Goal: Task Accomplishment & Management: Complete application form

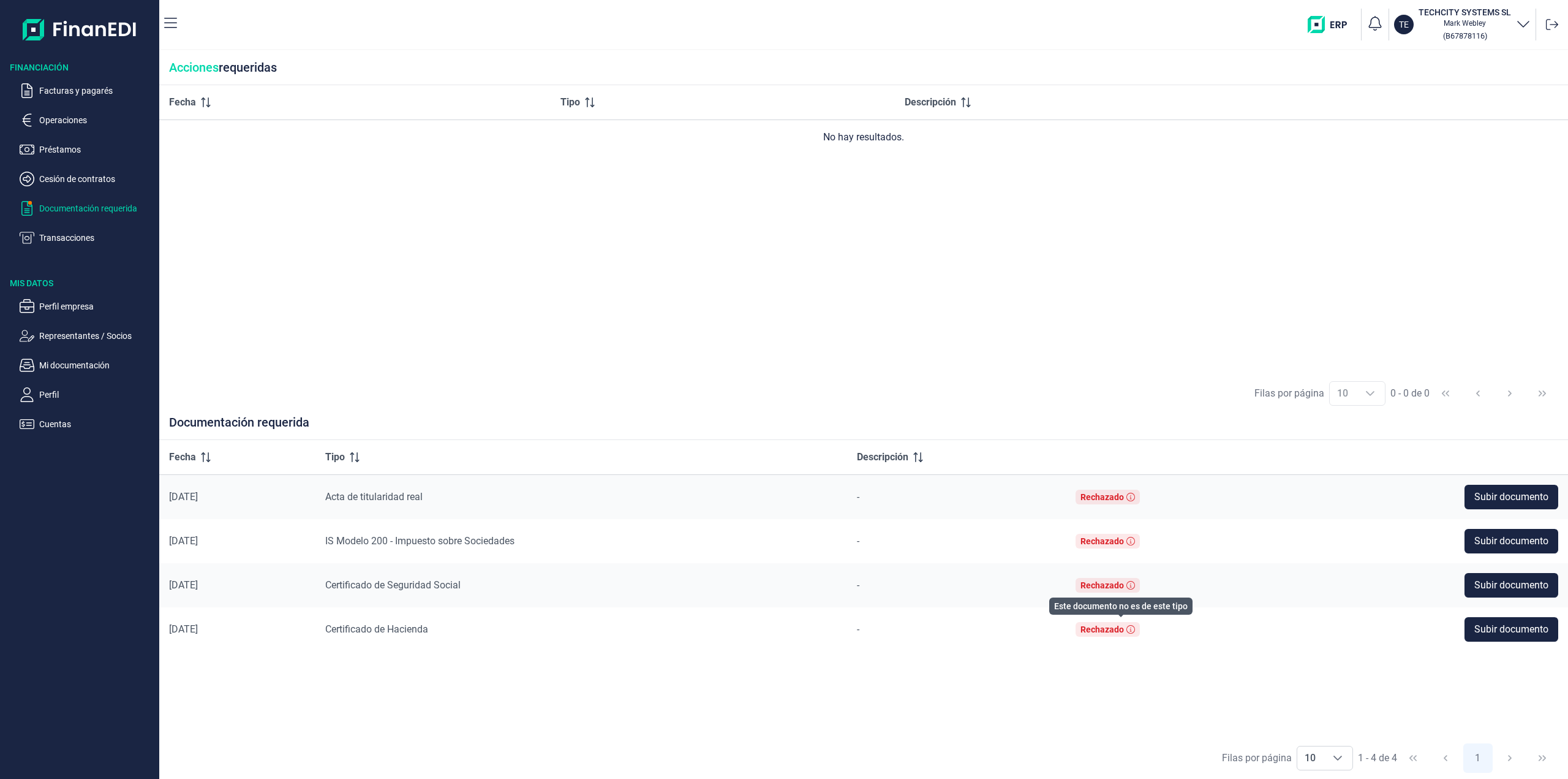
click at [1135, 632] on icon at bounding box center [1131, 628] width 8 height 8
click at [1135, 588] on icon at bounding box center [1131, 585] width 8 height 8
click at [1135, 500] on icon at bounding box center [1131, 496] width 8 height 8
drag, startPoint x: 373, startPoint y: 491, endPoint x: 456, endPoint y: 494, distance: 83.1
click at [456, 494] on td "Acta de titularidad real" at bounding box center [582, 496] width 532 height 45
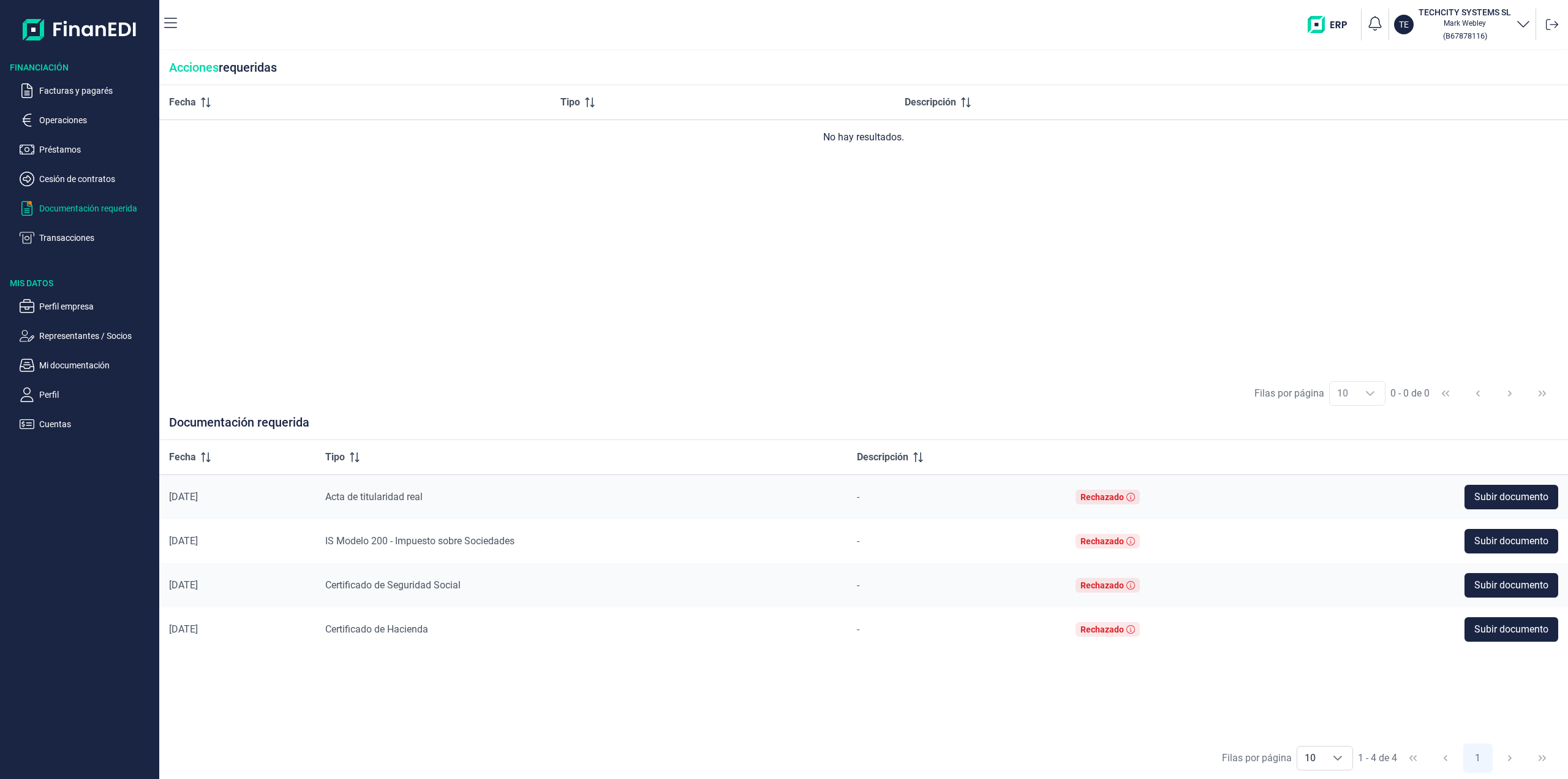
copy span "Acta de titularidad real"
click at [1115, 493] on div "Rechazado" at bounding box center [1102, 496] width 44 height 10
click at [1501, 495] on span "Subir documento" at bounding box center [1512, 496] width 74 height 15
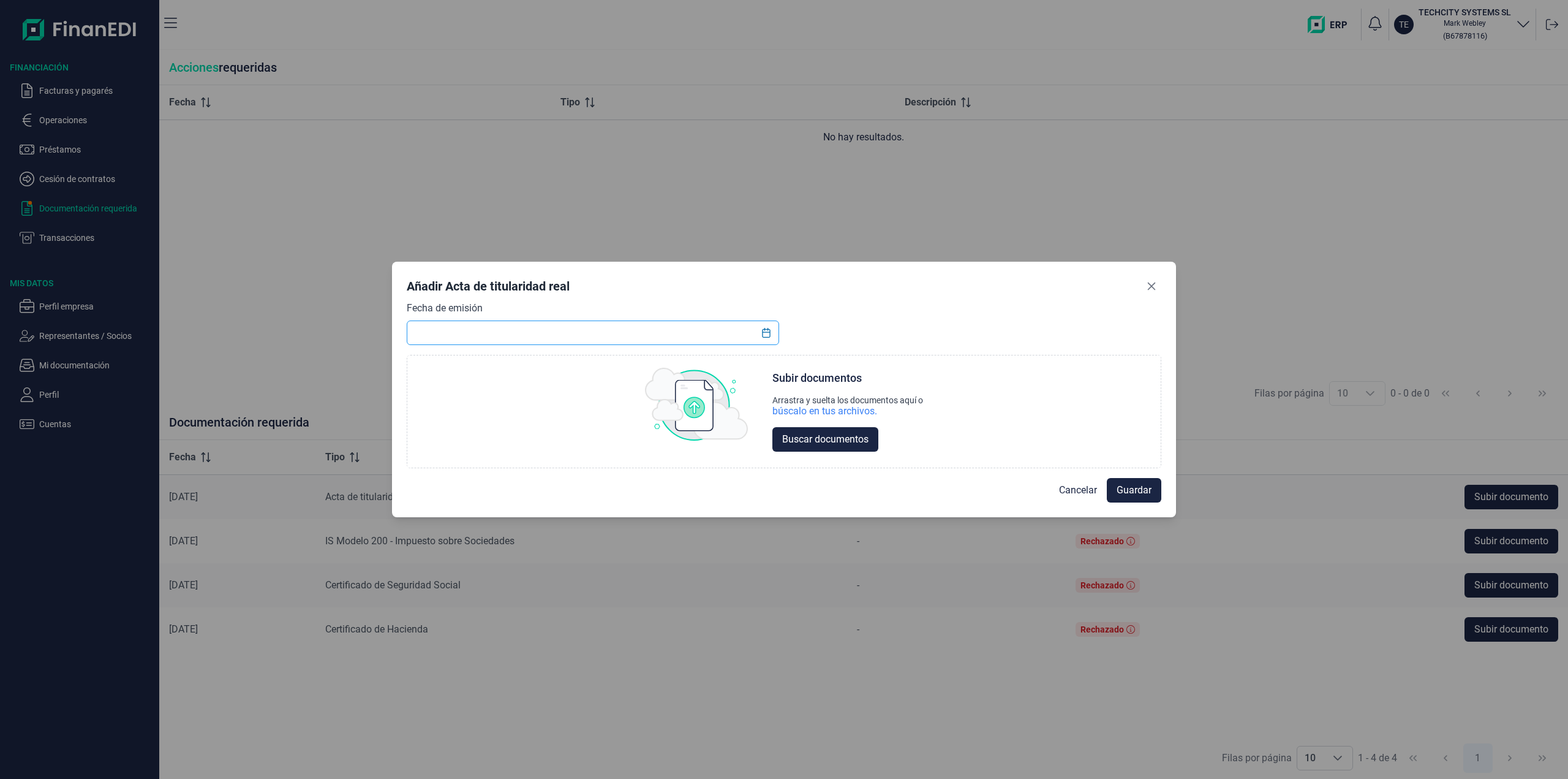
click at [607, 332] on input "text" at bounding box center [592, 332] width 372 height 24
drag, startPoint x: 1156, startPoint y: 291, endPoint x: 1149, endPoint y: 299, distance: 10.6
click at [1156, 291] on button "Close" at bounding box center [1152, 286] width 20 height 20
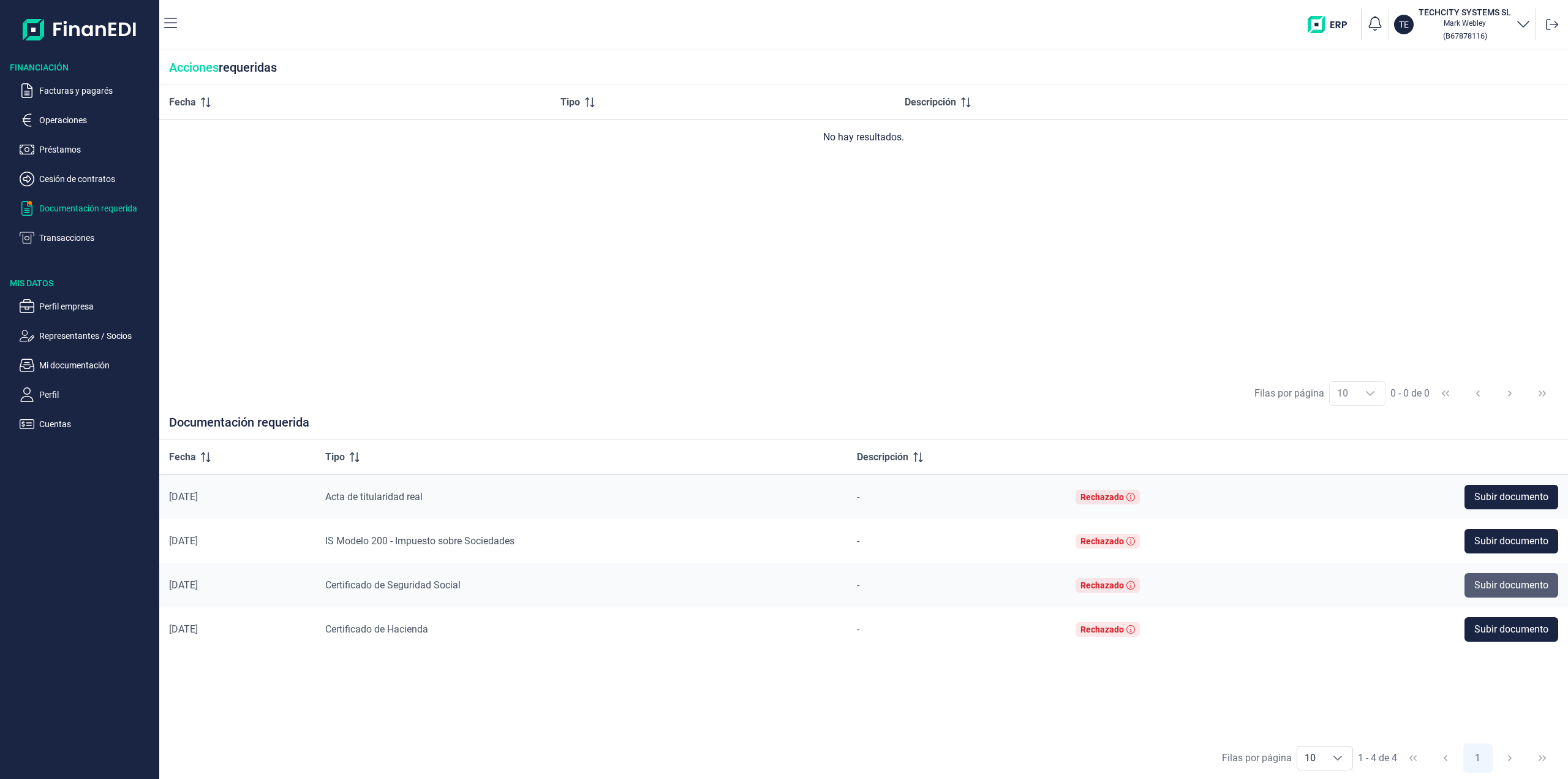
click at [1485, 586] on span "Subir documento" at bounding box center [1512, 585] width 74 height 15
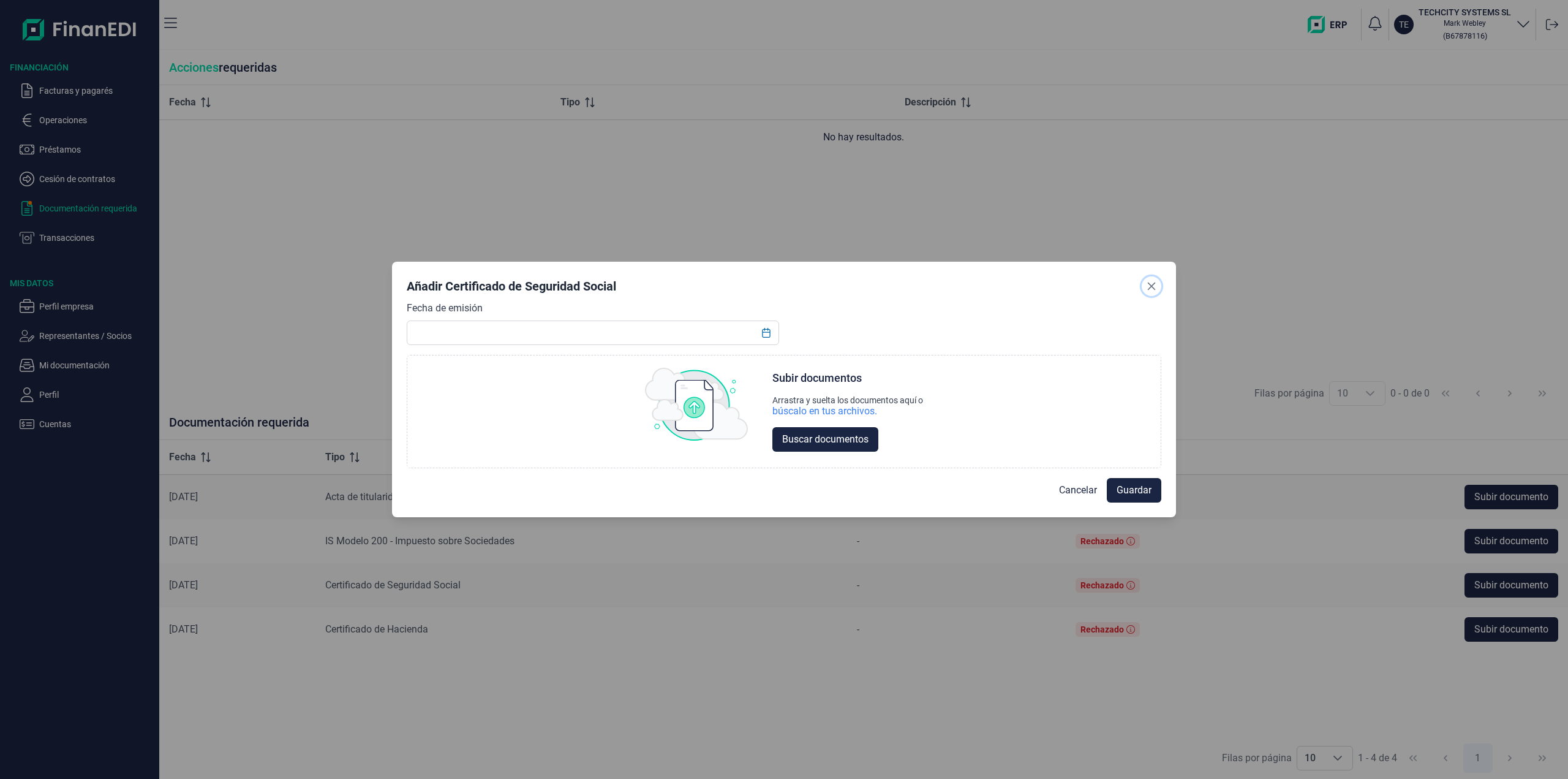
click at [1160, 284] on button "Close" at bounding box center [1152, 286] width 20 height 20
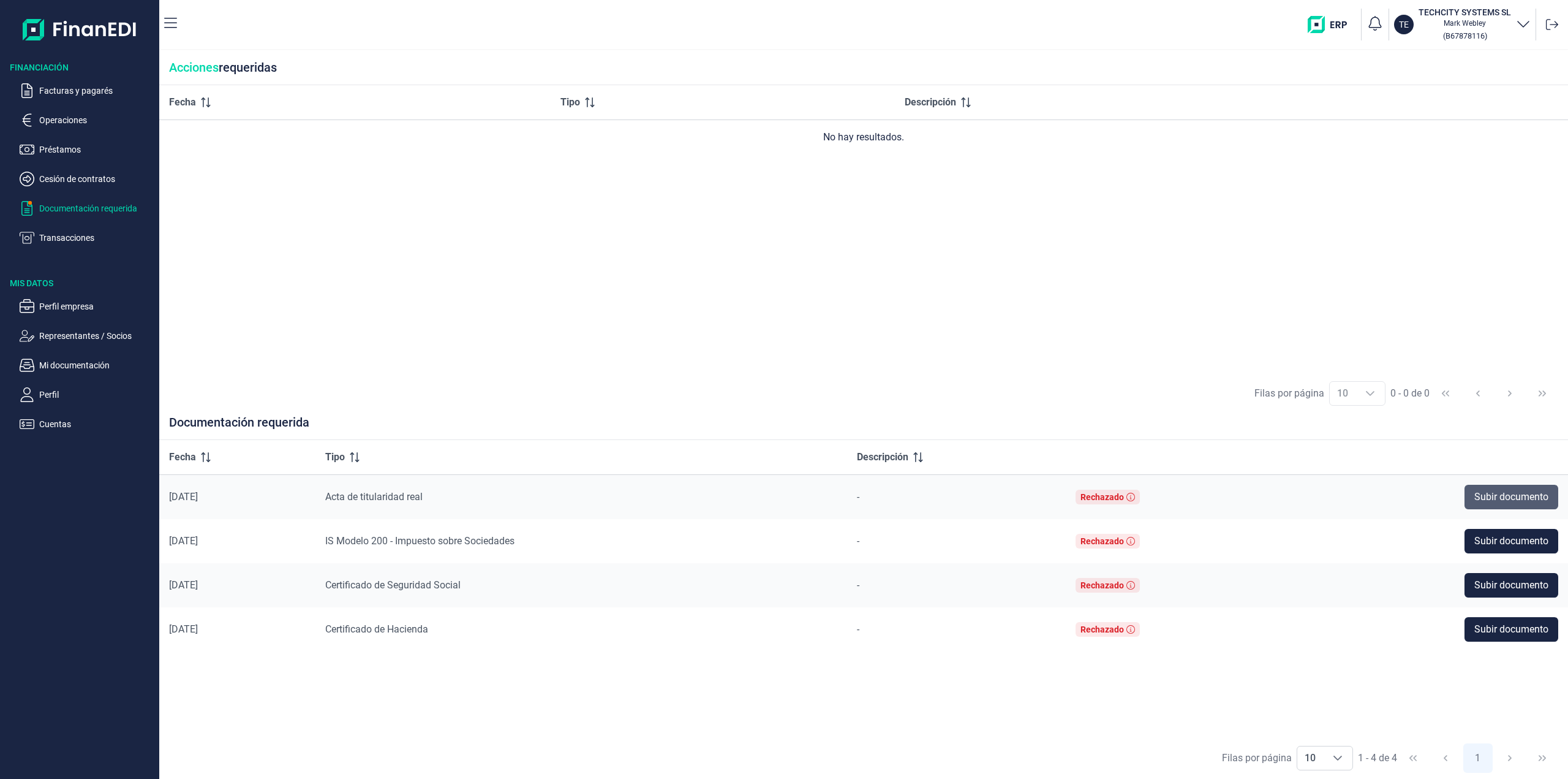
click at [1525, 501] on span "Subir documento" at bounding box center [1512, 496] width 74 height 15
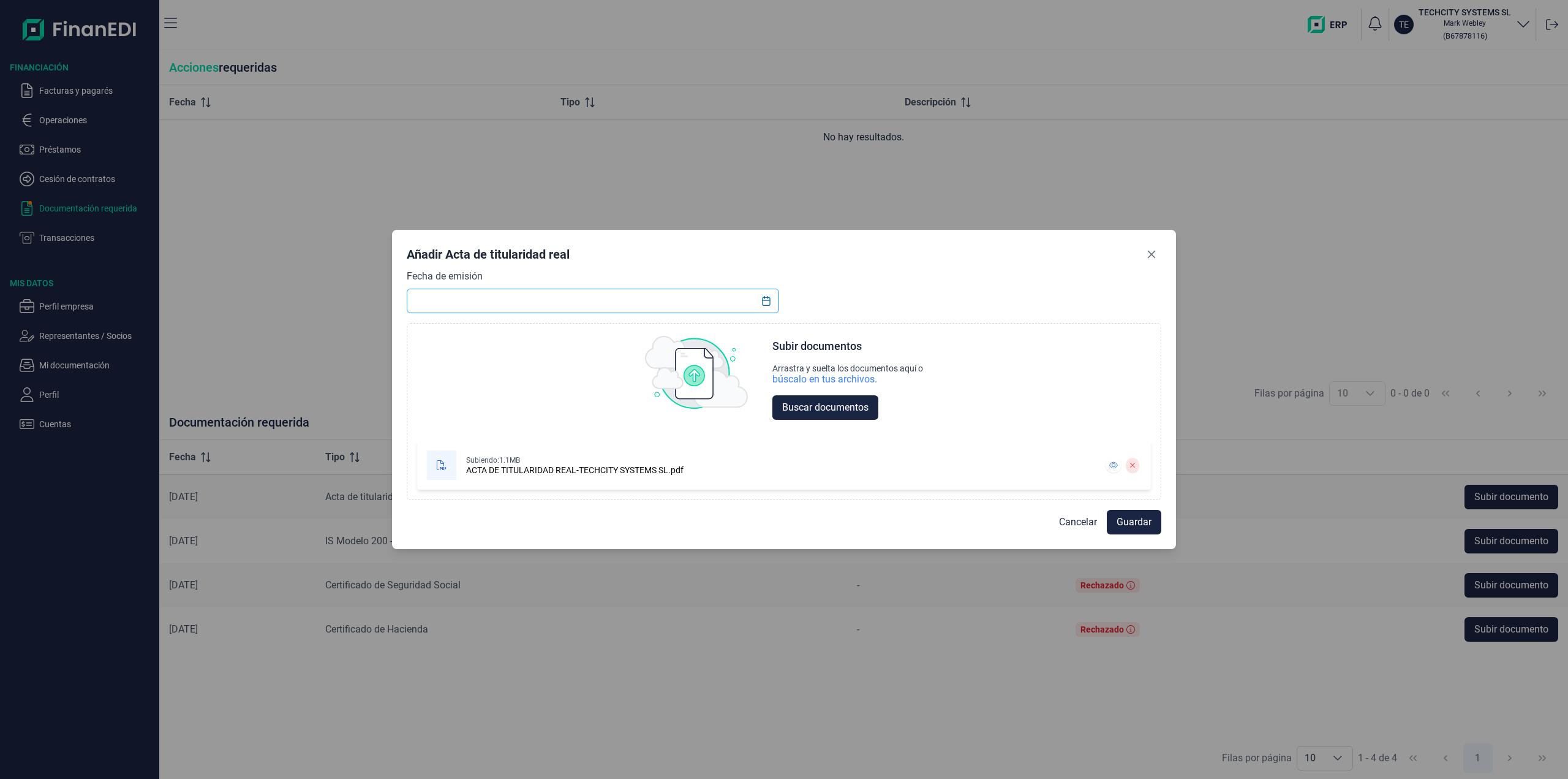
click at [709, 300] on input "text" at bounding box center [592, 300] width 372 height 24
type input "14/10/2025"
click at [1126, 521] on span "Guardar" at bounding box center [1134, 521] width 35 height 15
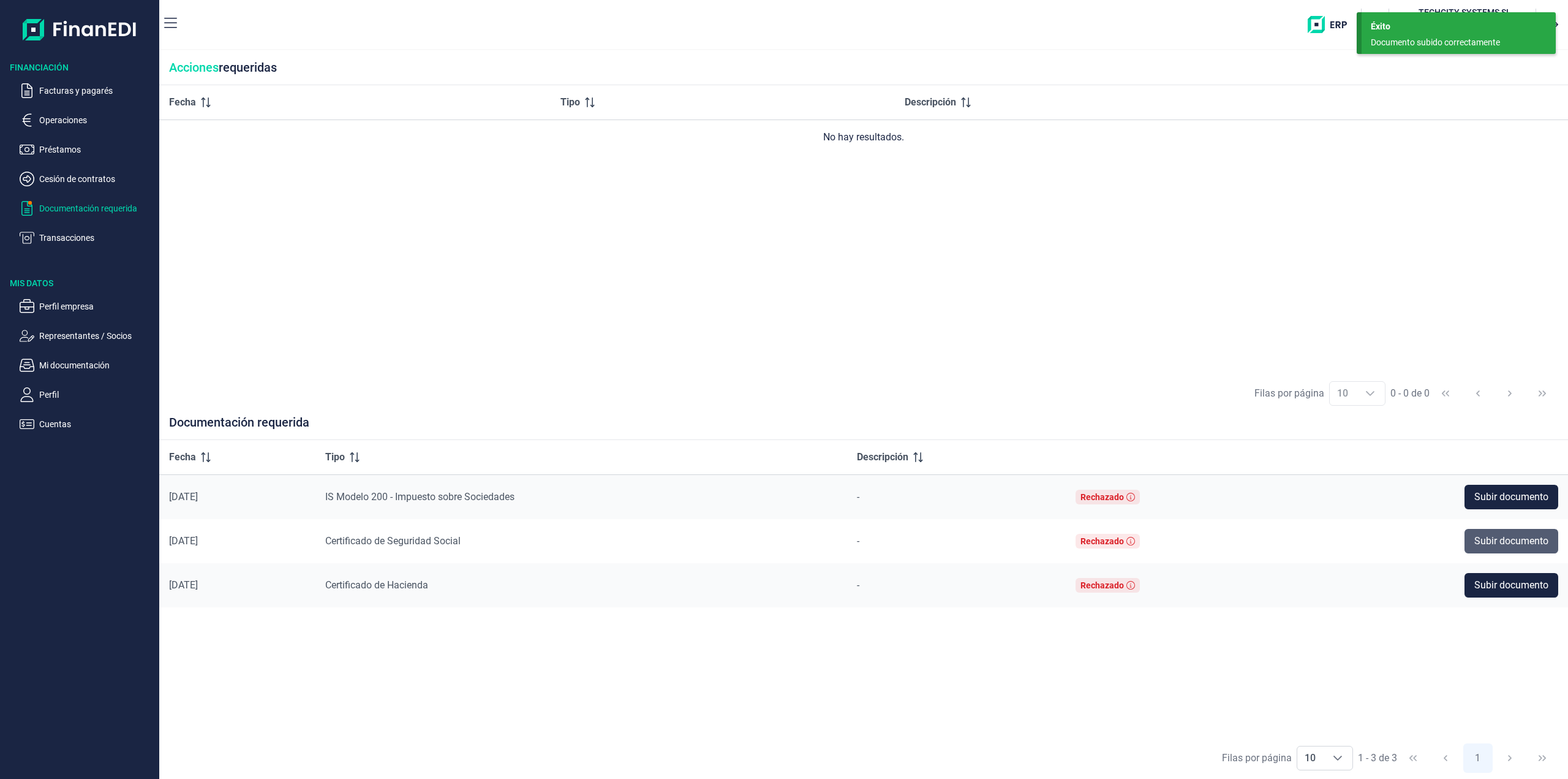
click at [1508, 543] on span "Subir documento" at bounding box center [1512, 541] width 74 height 15
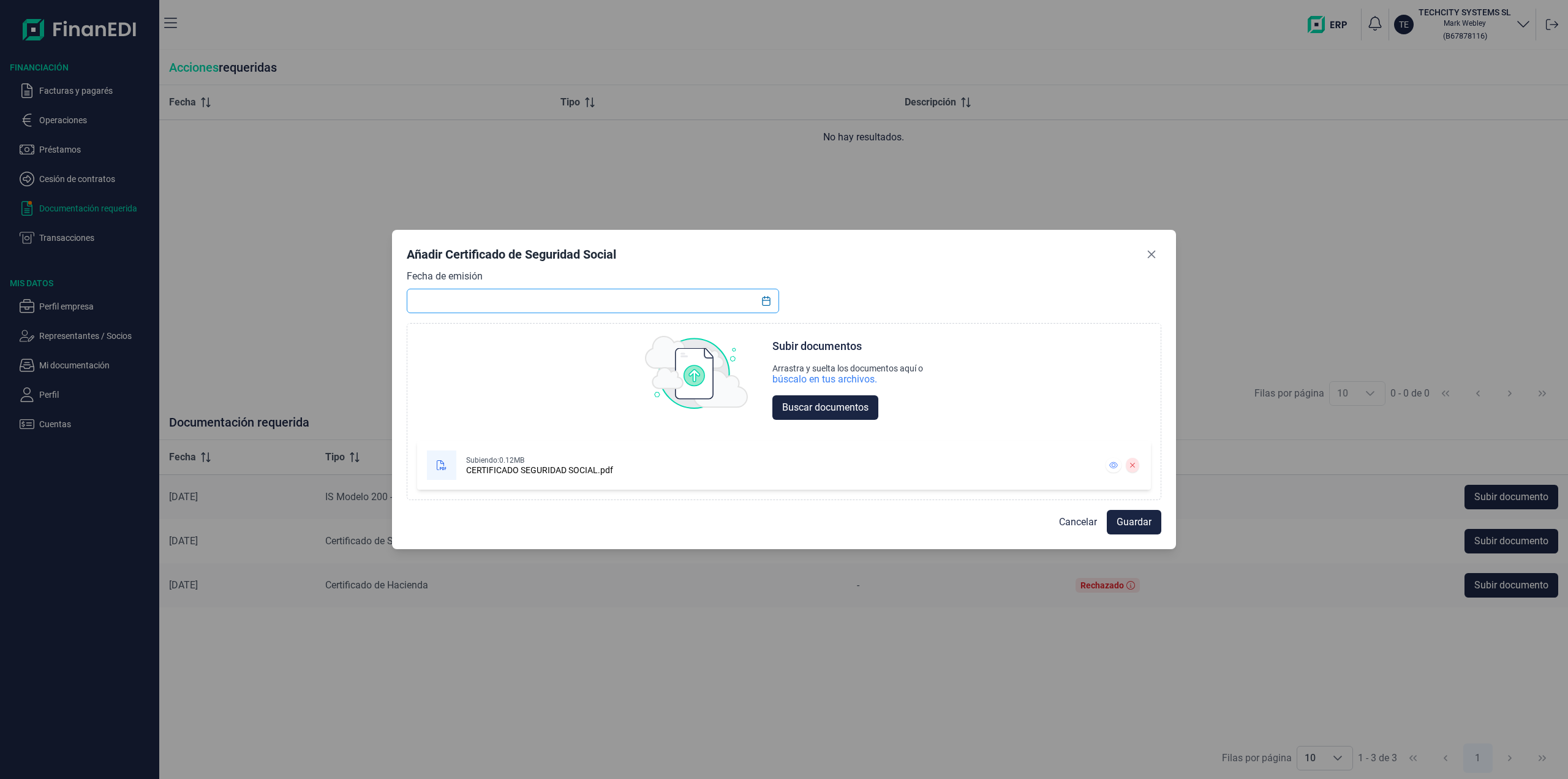
click at [732, 309] on input "text" at bounding box center [592, 300] width 372 height 24
paste input "14/10/2025"
type input "14/10/2025"
click at [1136, 521] on span "Guardar" at bounding box center [1134, 521] width 35 height 15
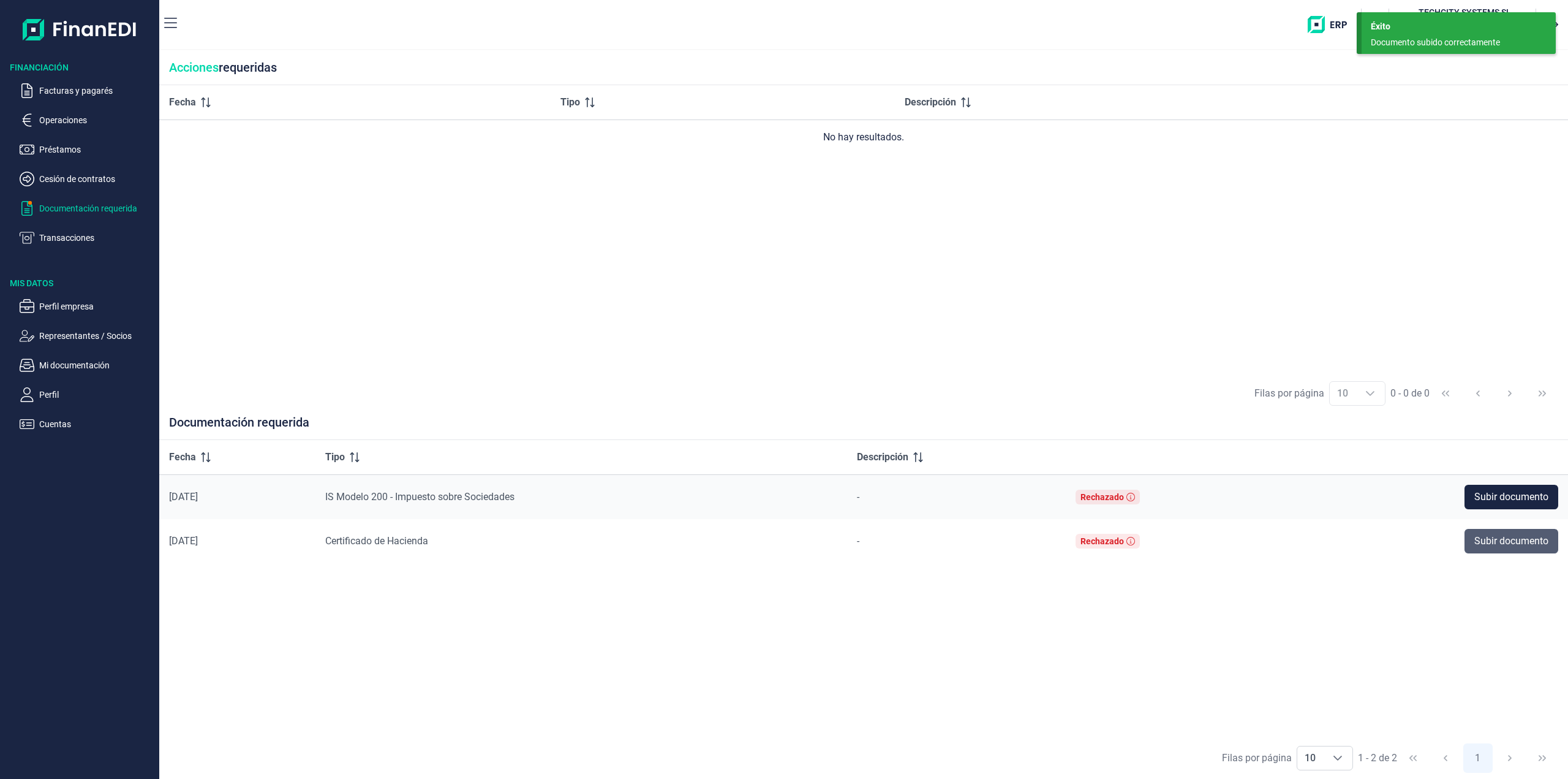
click at [1480, 539] on span "Subir documento" at bounding box center [1512, 541] width 74 height 15
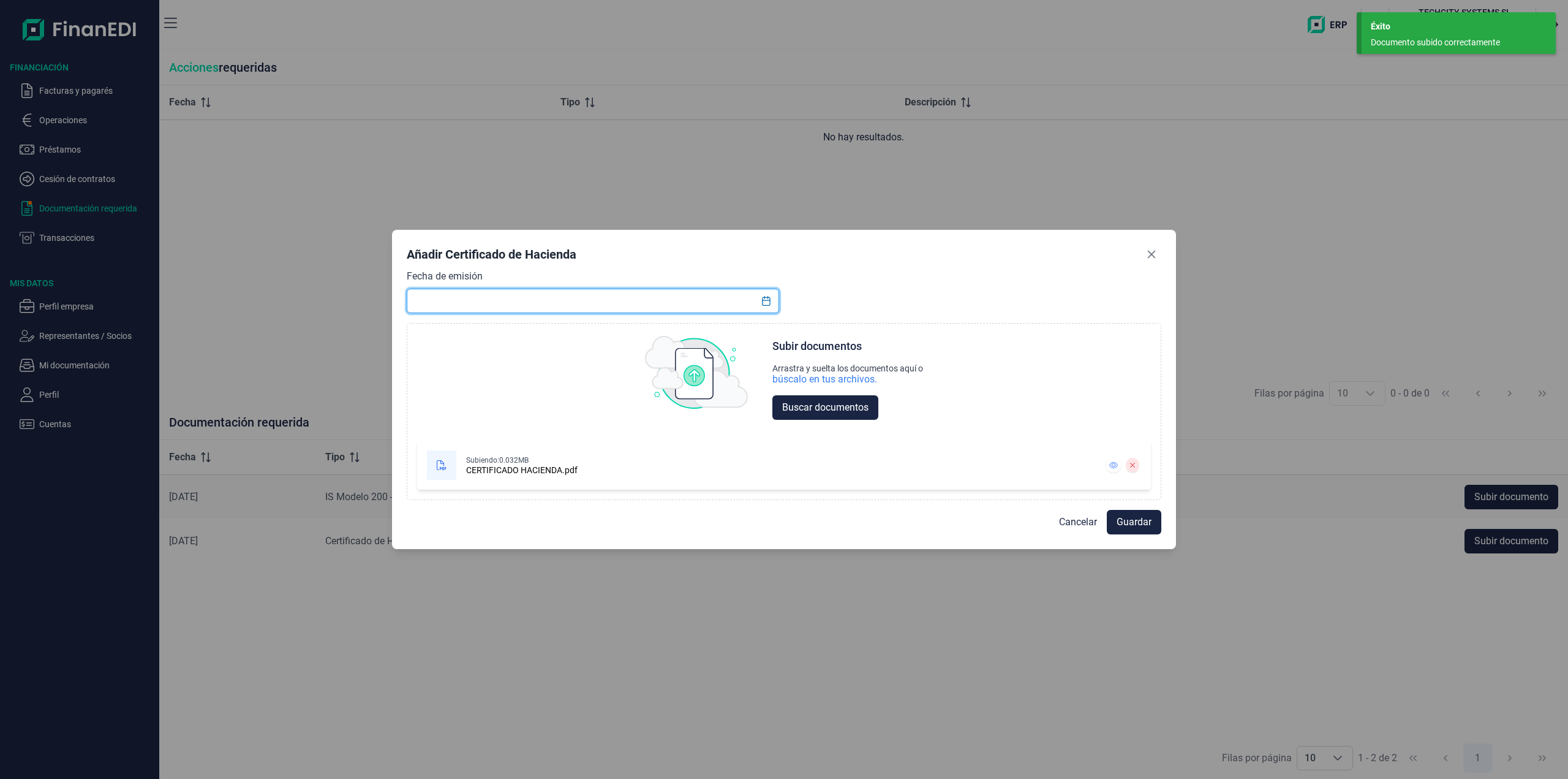
click at [630, 298] on input "text" at bounding box center [592, 300] width 372 height 24
paste input "14/10/2025"
type input "14/10/2025"
click at [1131, 532] on button "Guardar" at bounding box center [1134, 522] width 54 height 24
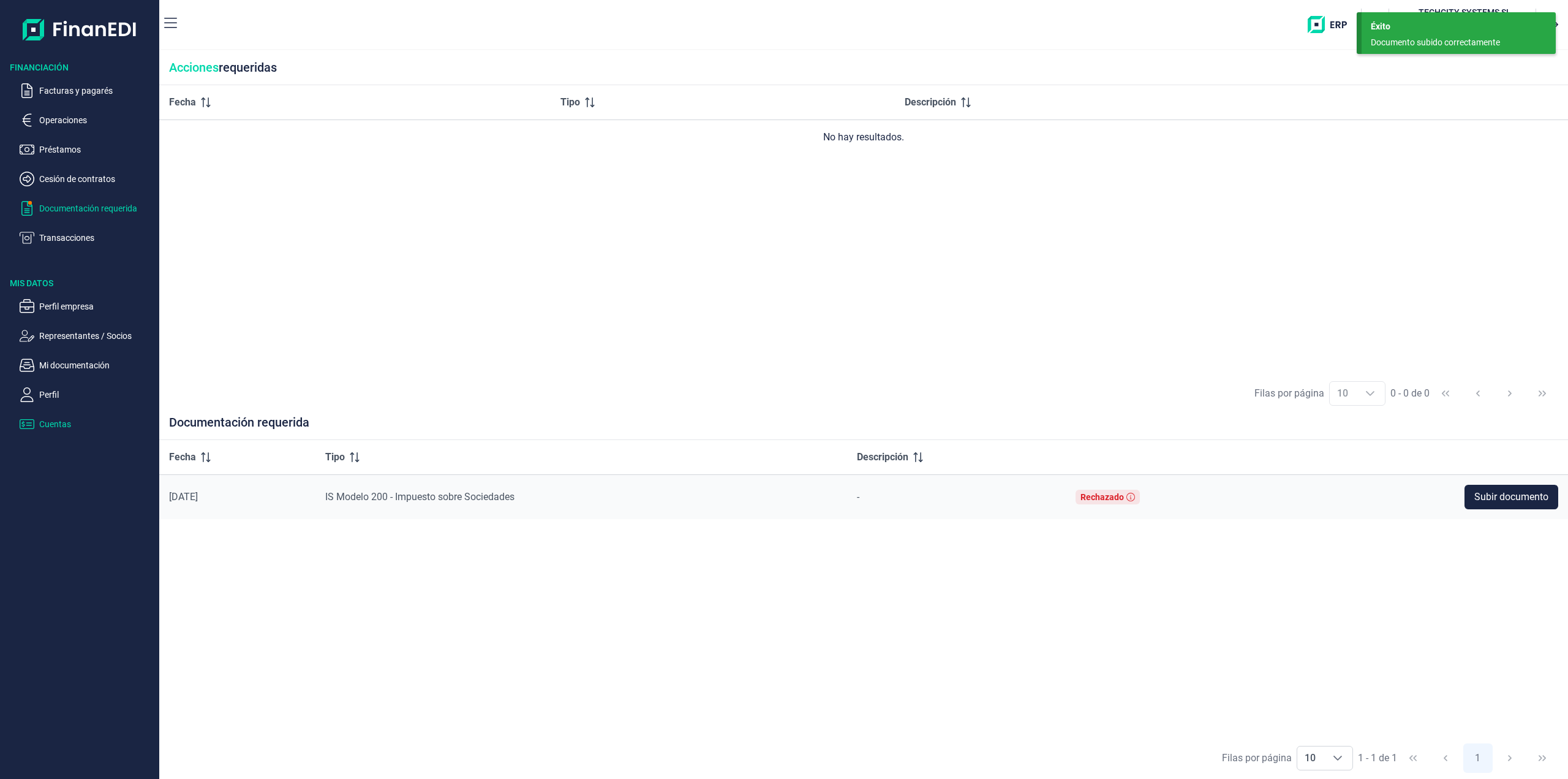
click at [46, 423] on p "Cuentas" at bounding box center [97, 423] width 115 height 15
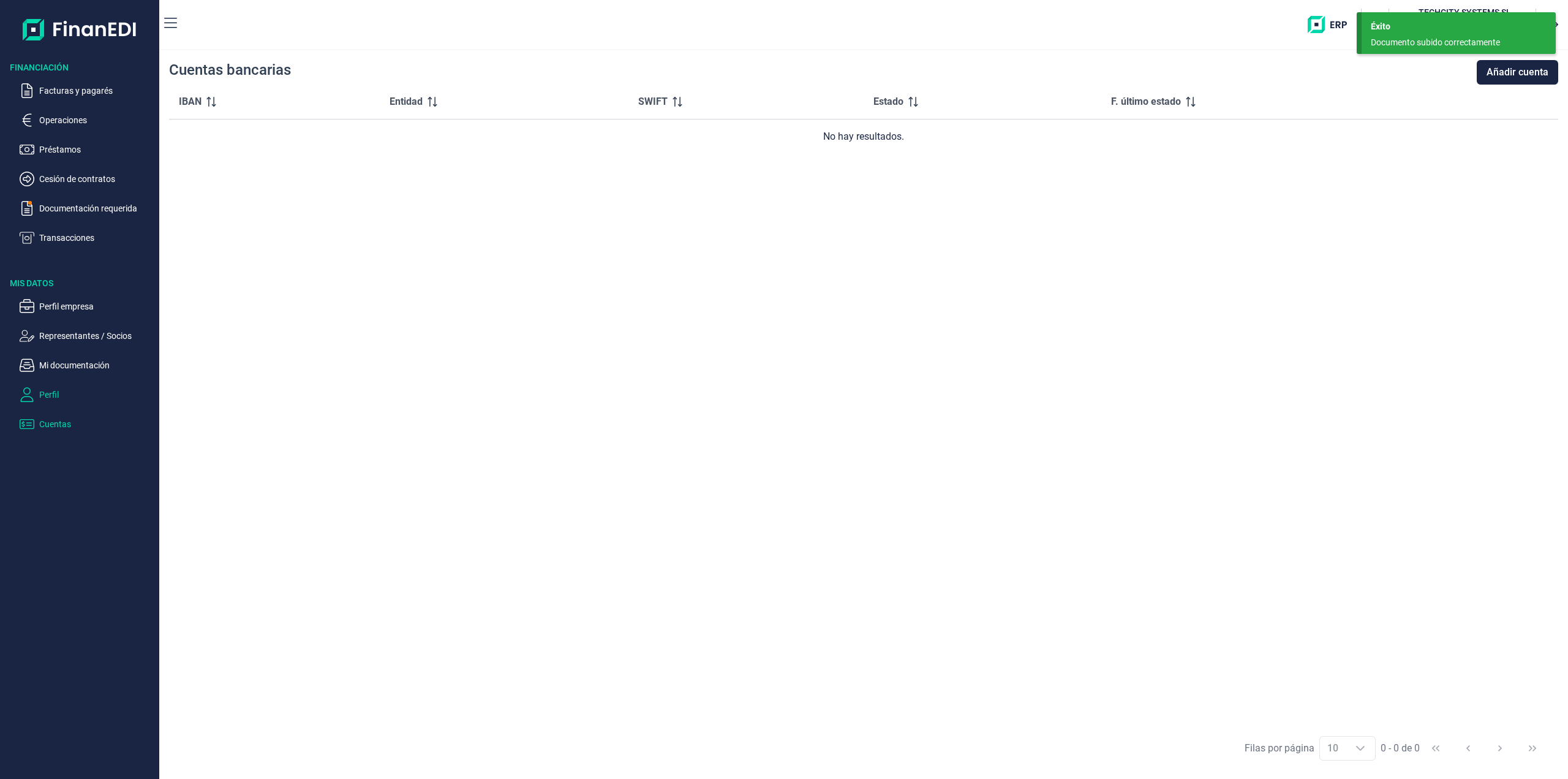
click at [39, 390] on p "Perfil" at bounding box center [97, 394] width 115 height 15
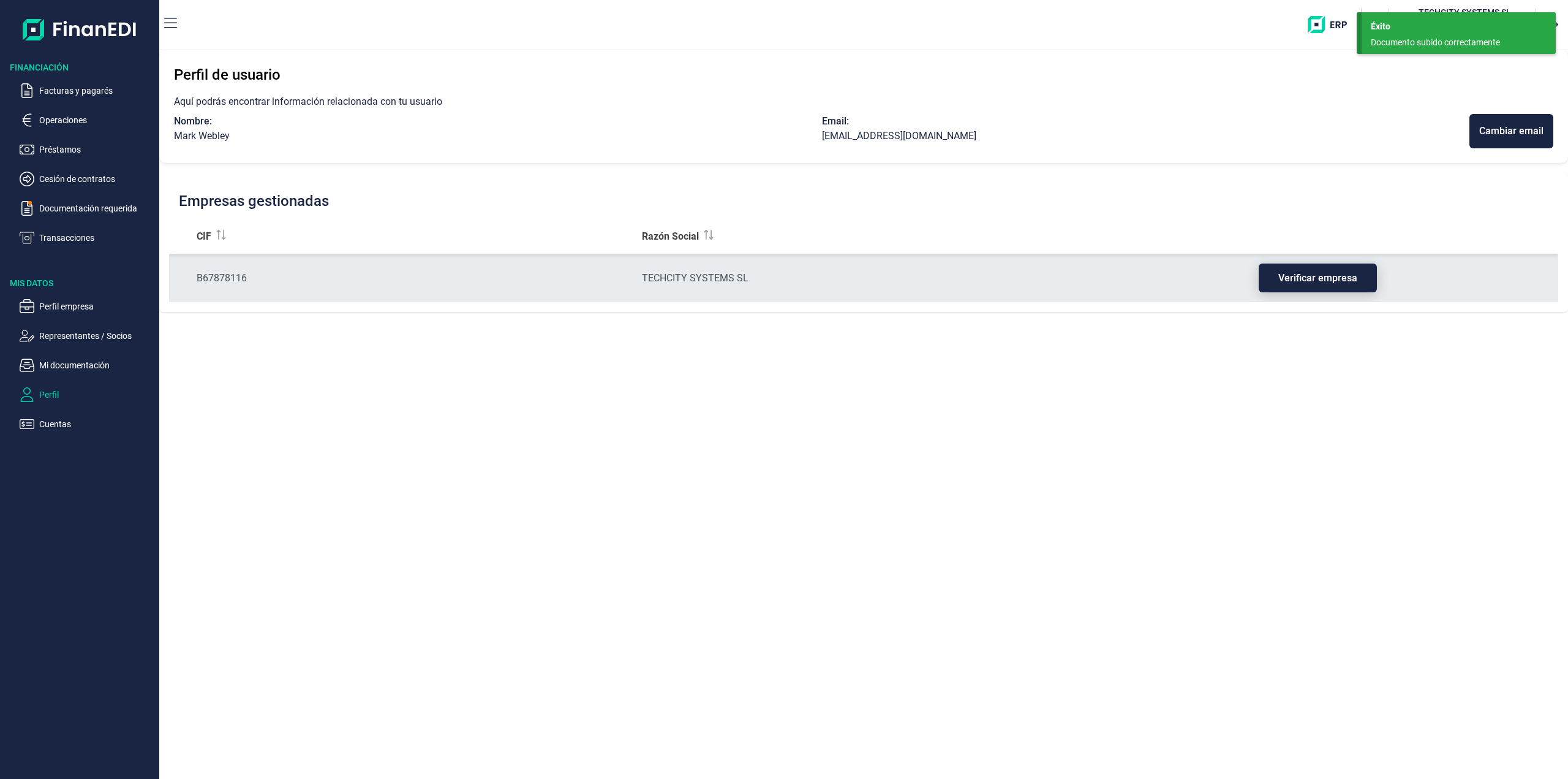
click at [1300, 277] on span "Verificar empresa" at bounding box center [1318, 278] width 79 height 9
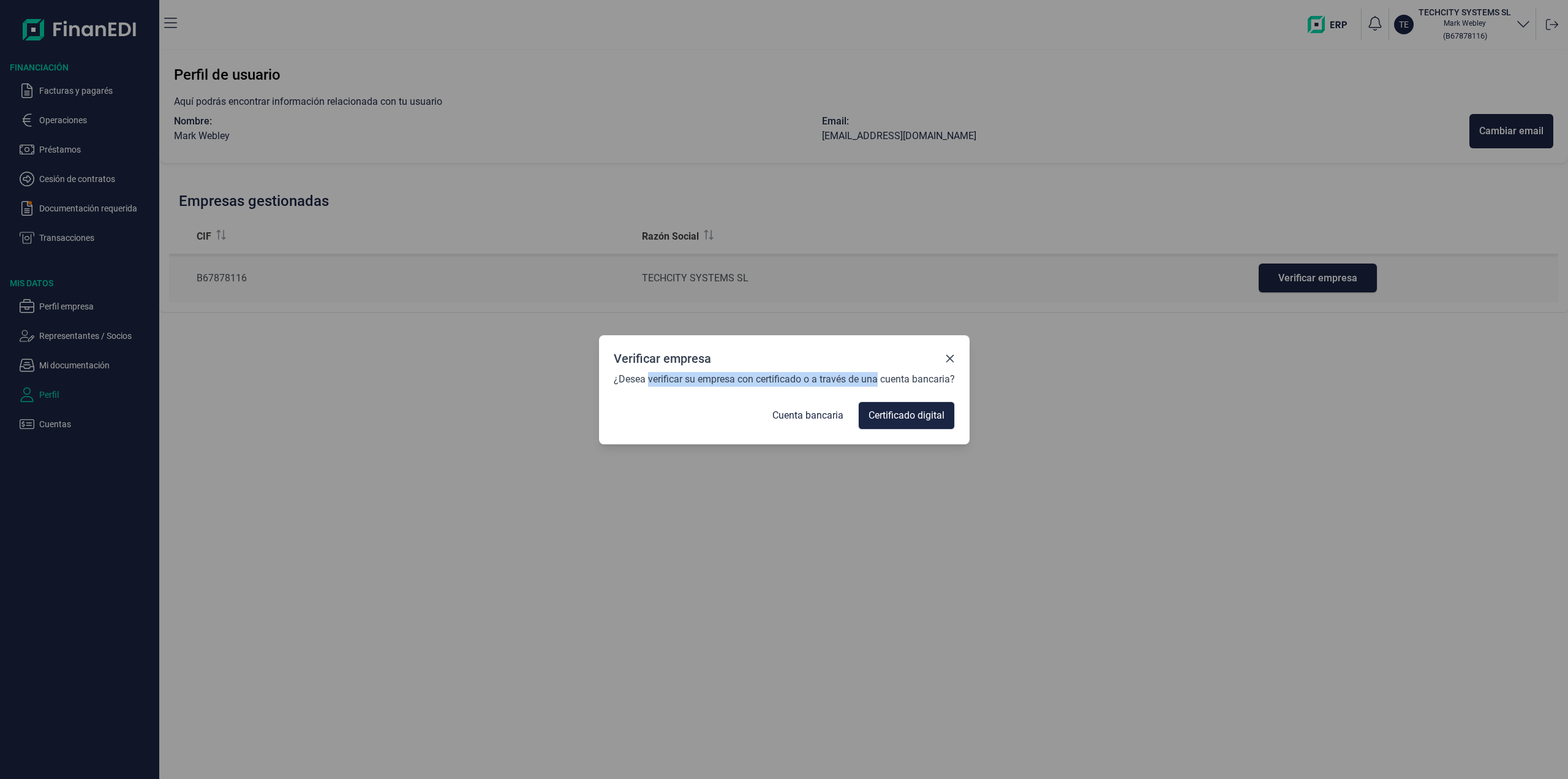
drag, startPoint x: 758, startPoint y: 378, endPoint x: 878, endPoint y: 378, distance: 120.0
click at [878, 378] on span "¿Desea verificar su empresa con certificado o a través de una cuenta bancaria?" at bounding box center [784, 379] width 341 height 15
drag, startPoint x: 953, startPoint y: 359, endPoint x: 920, endPoint y: 354, distance: 33.4
click at [953, 359] on icon "Close" at bounding box center [950, 358] width 10 height 10
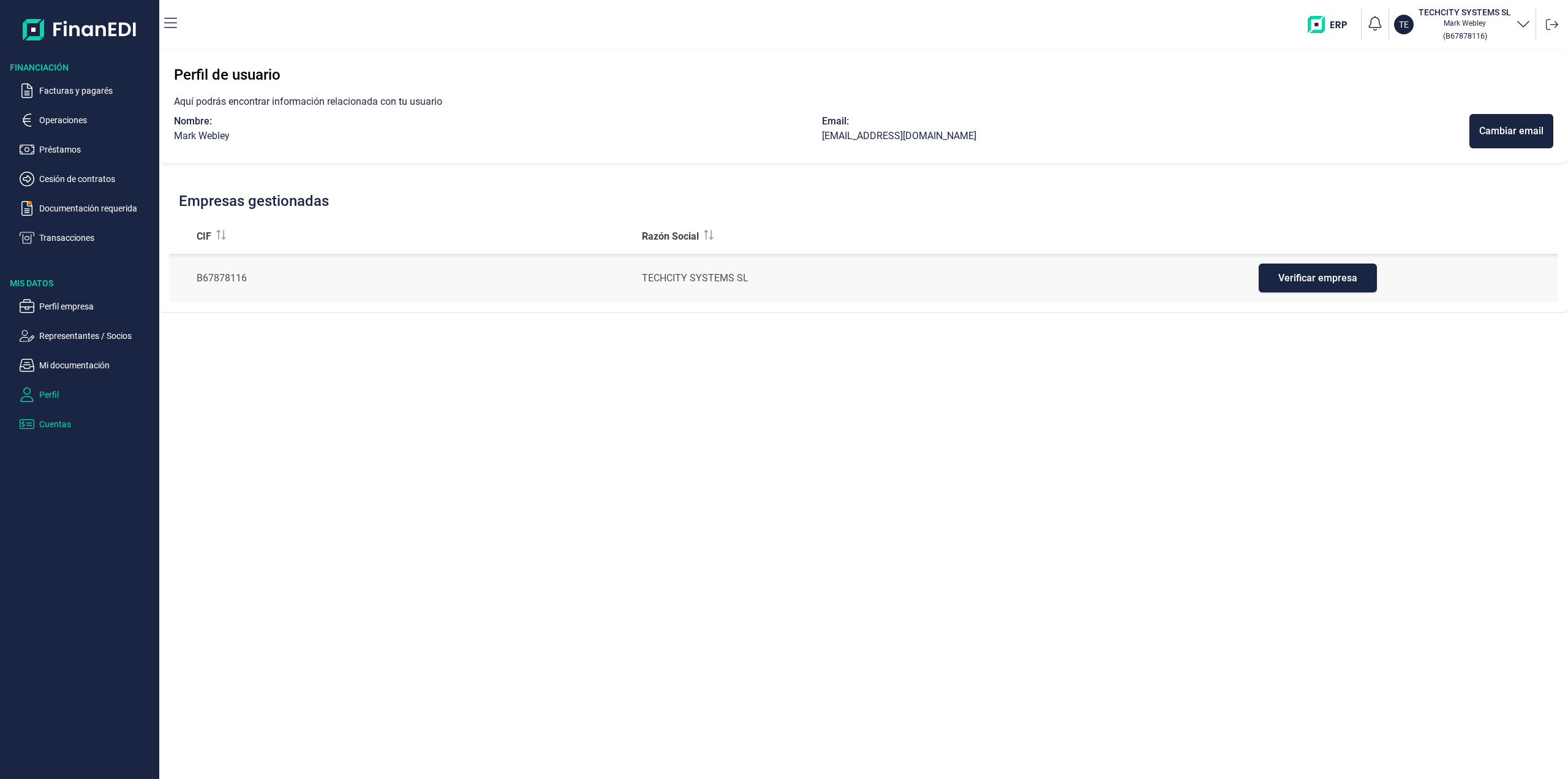
click at [44, 426] on p "Cuentas" at bounding box center [97, 423] width 115 height 15
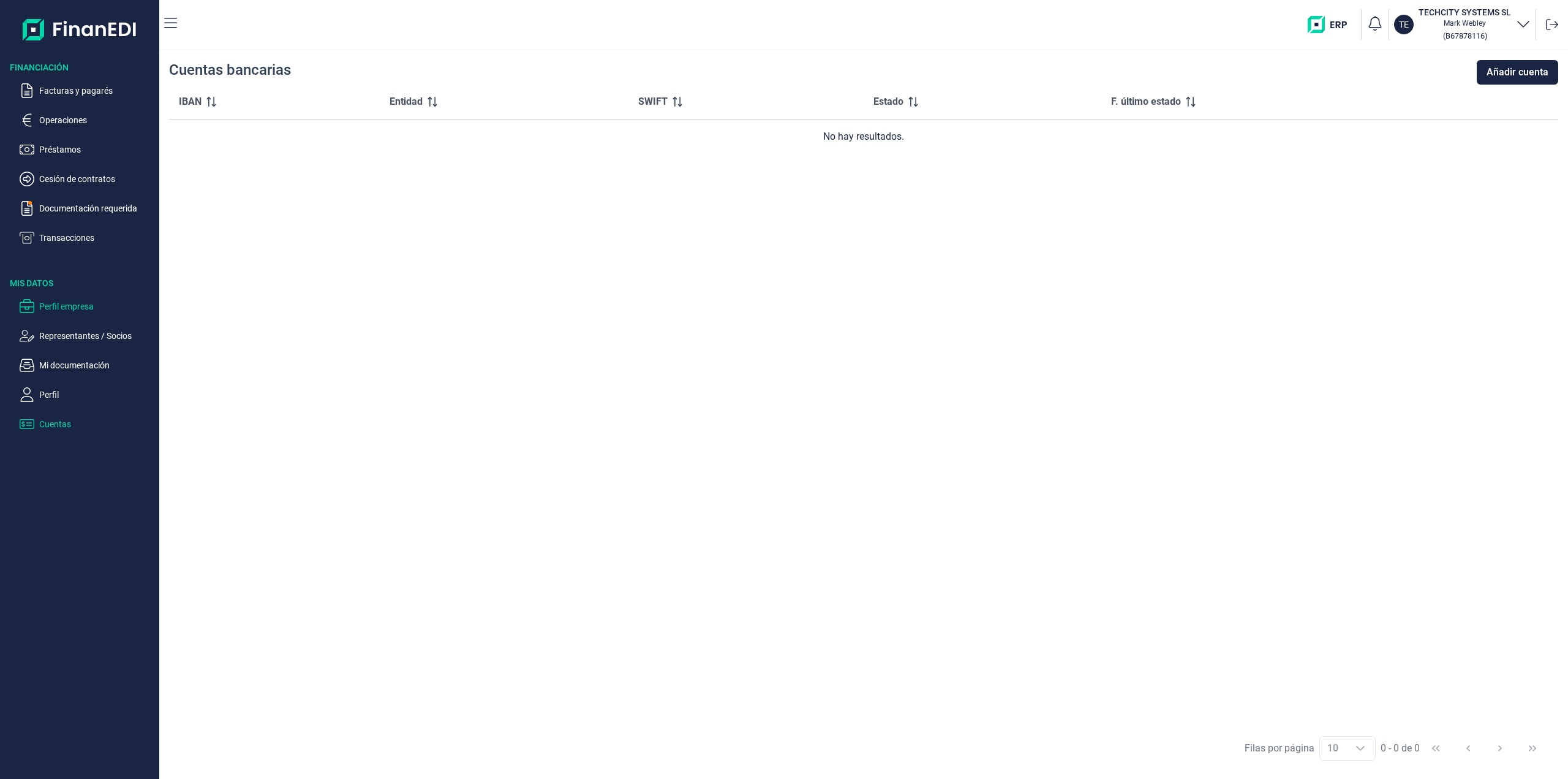
click at [76, 302] on p "Perfil empresa" at bounding box center [97, 306] width 115 height 15
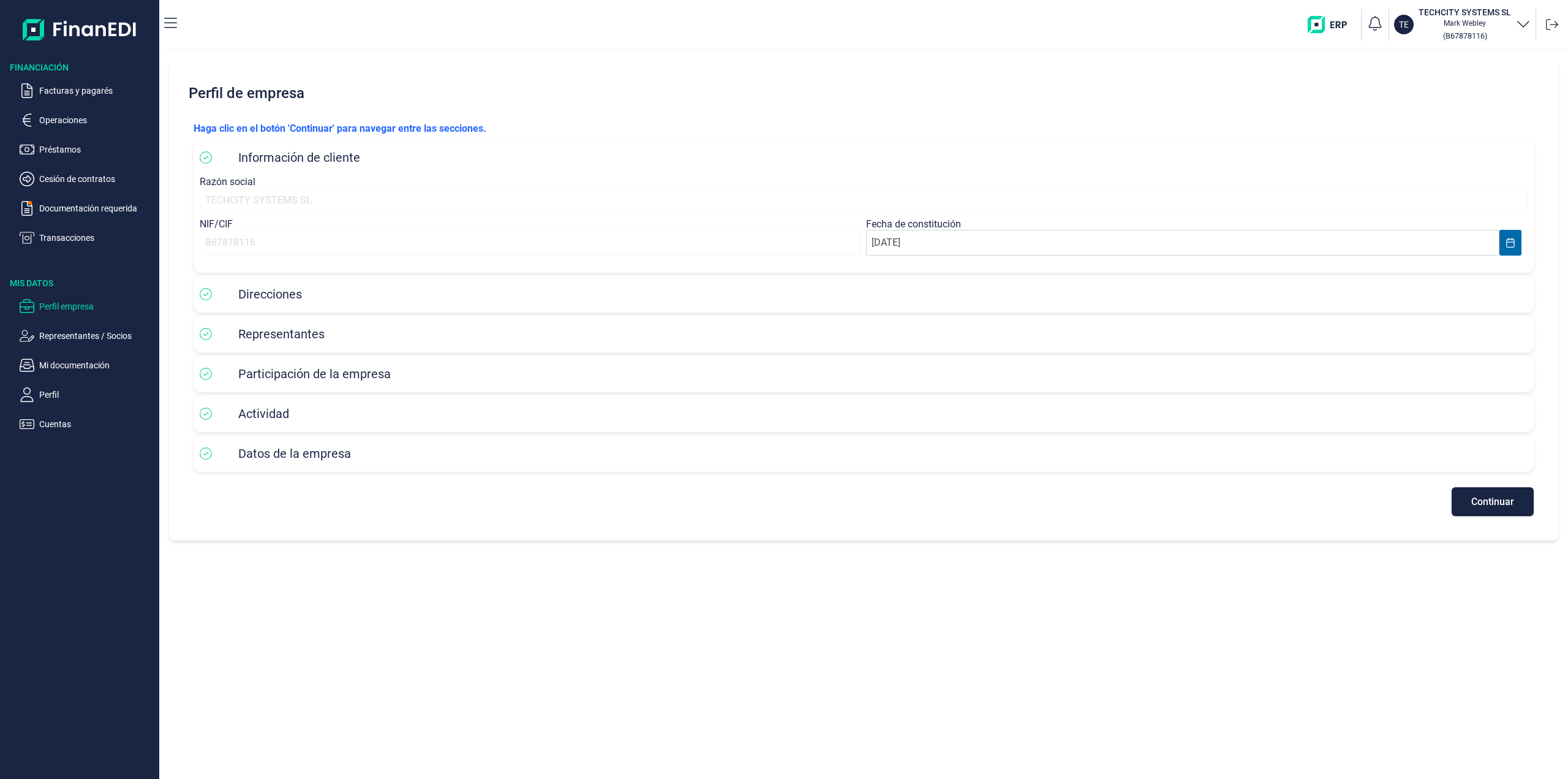
click at [265, 293] on span "Direcciones" at bounding box center [270, 294] width 63 height 15
click at [257, 340] on span "Representantes" at bounding box center [281, 334] width 86 height 15
click at [260, 402] on div "Actividad" at bounding box center [863, 413] width 1328 height 24
click at [256, 456] on span "Datos de la empresa" at bounding box center [295, 453] width 113 height 15
click at [61, 232] on p "Transacciones" at bounding box center [97, 238] width 115 height 15
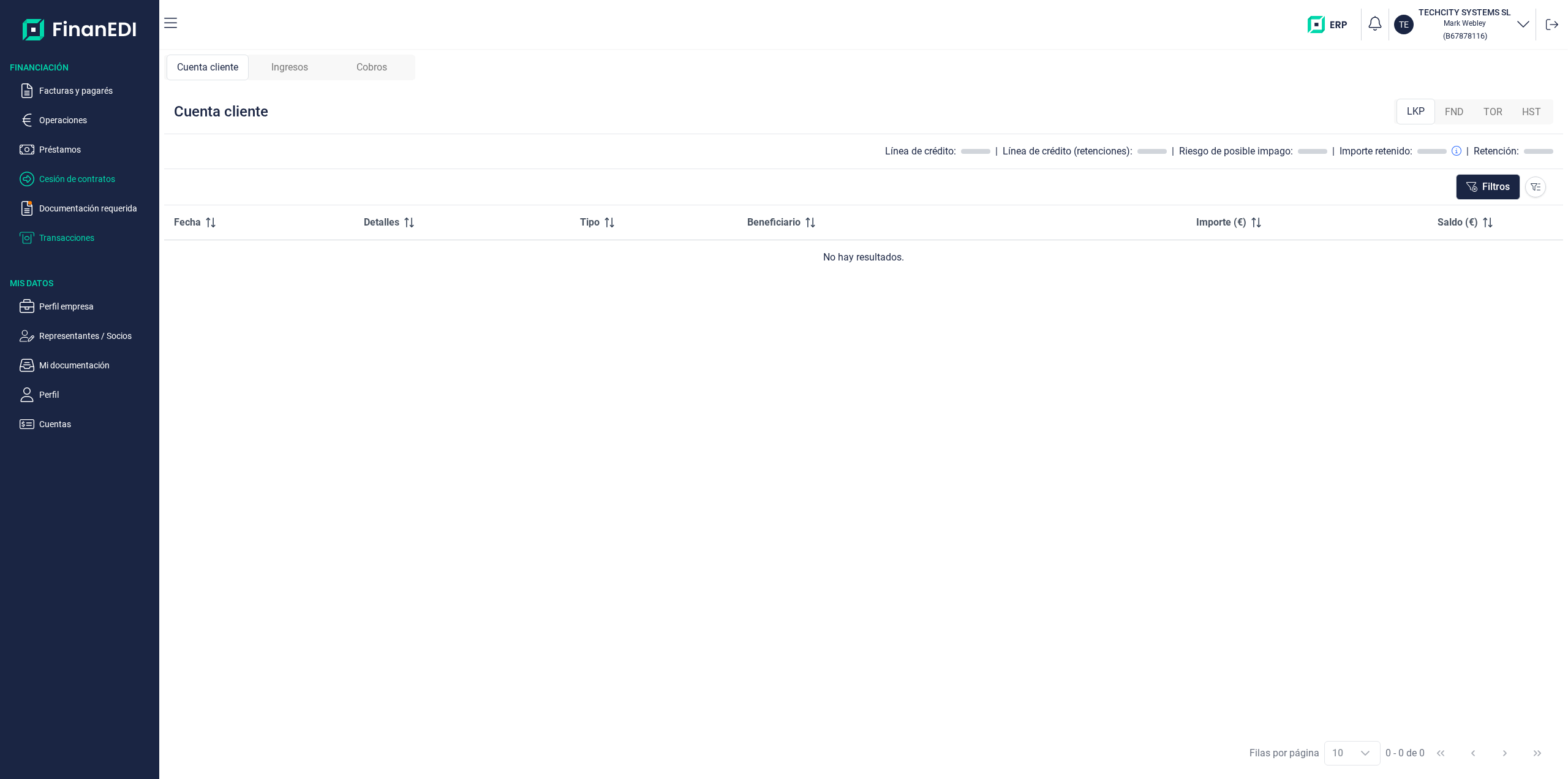
click at [70, 174] on p "Cesión de contratos" at bounding box center [97, 179] width 115 height 15
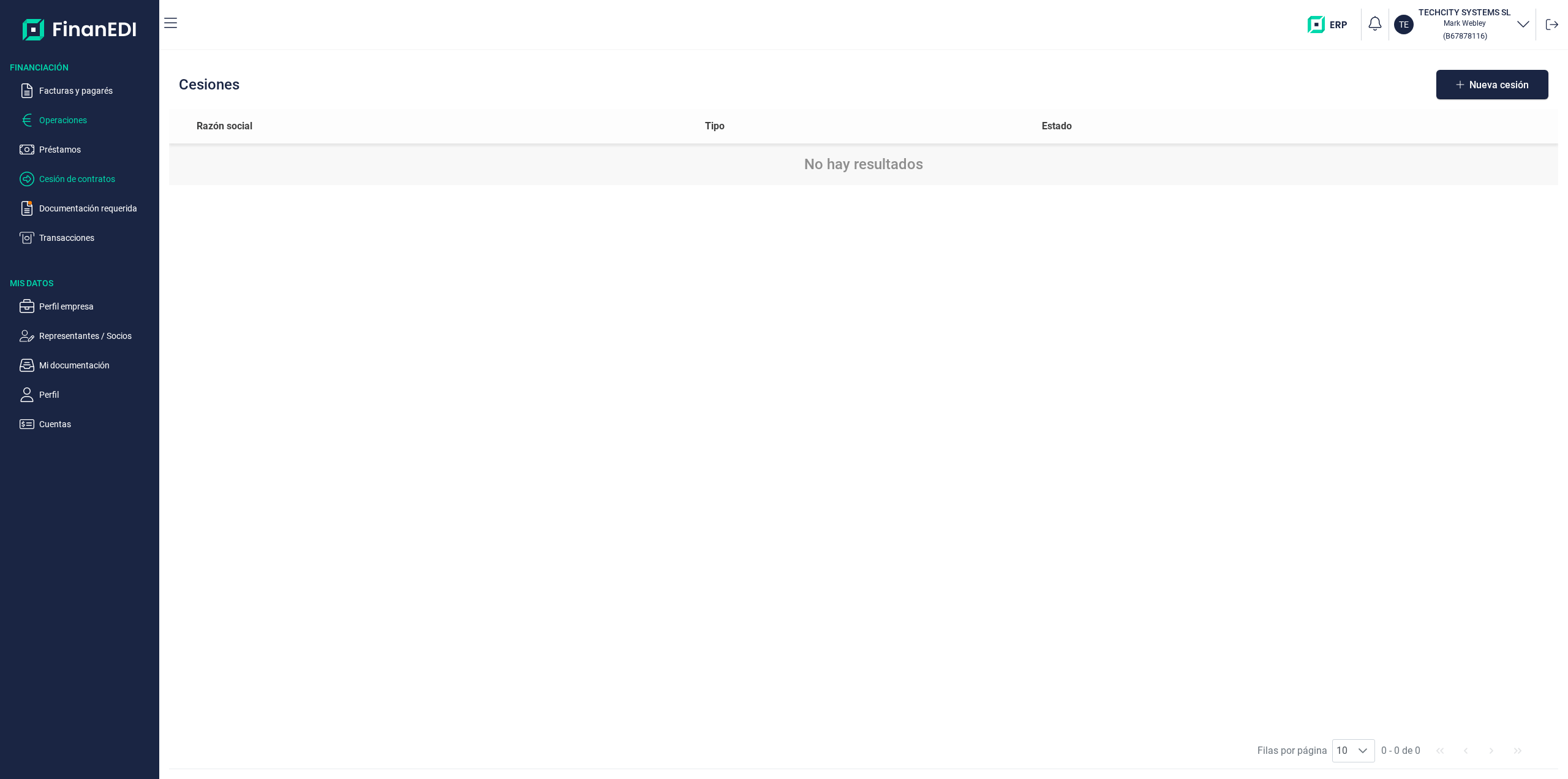
click at [66, 116] on p "Operaciones" at bounding box center [97, 120] width 115 height 15
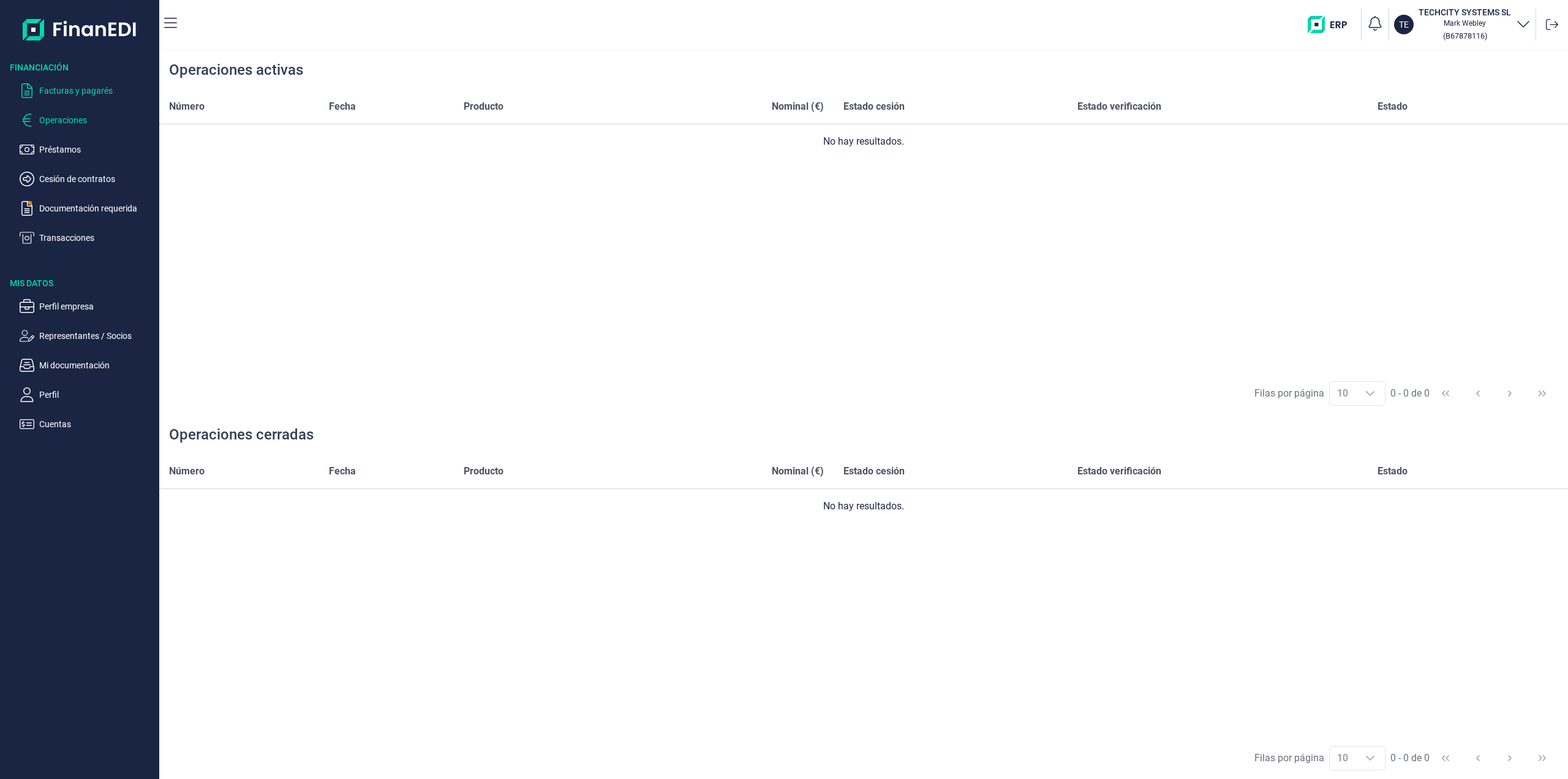
click at [67, 86] on p "Facturas y pagarés" at bounding box center [97, 90] width 115 height 15
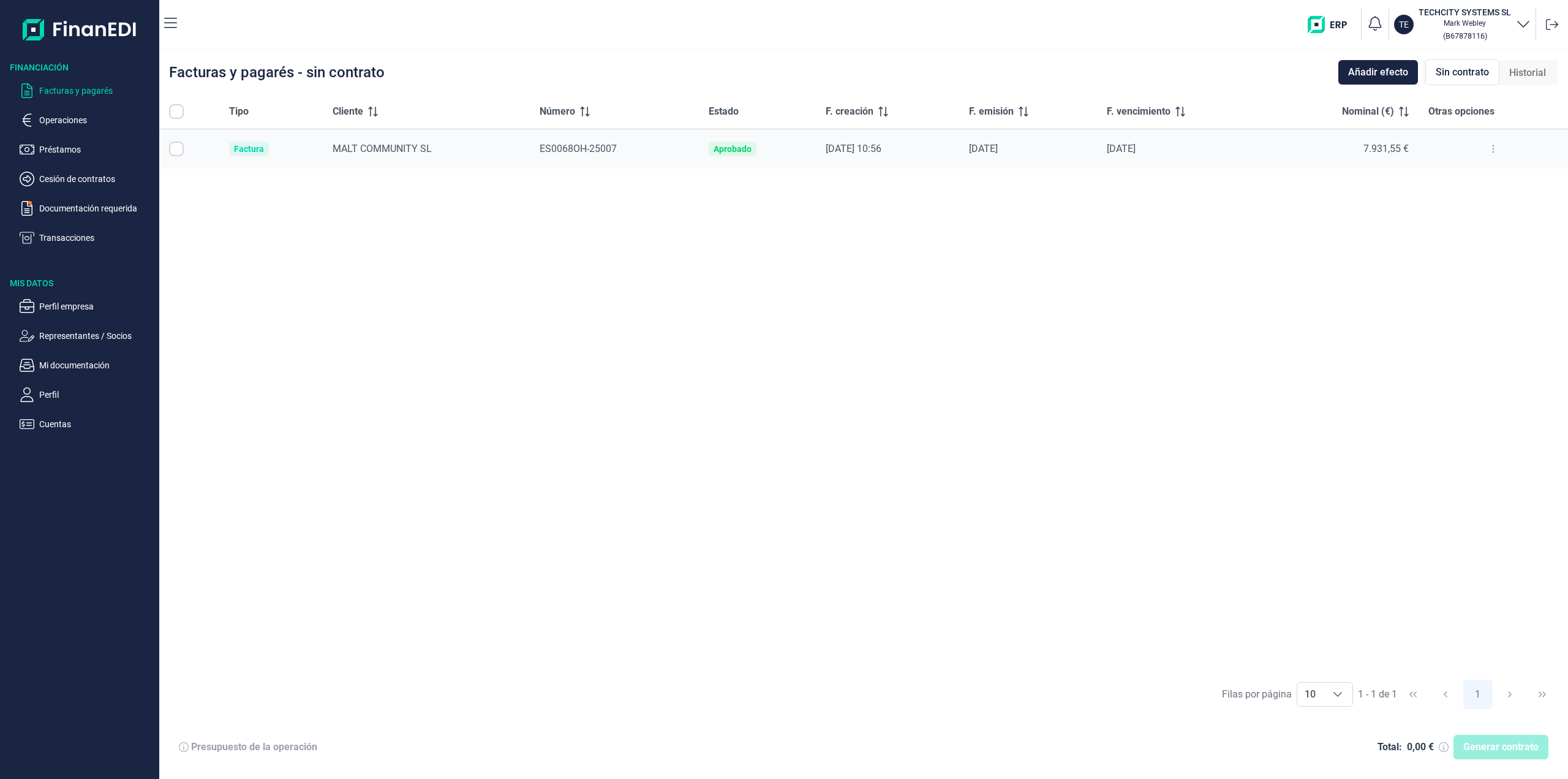
checkbox input "true"
click at [62, 101] on ul "Facturas y pagarés Operaciones Préstamos Cesión de contratos Documentación requ…" at bounding box center [79, 160] width 159 height 172
click at [57, 122] on p "Operaciones" at bounding box center [97, 120] width 115 height 15
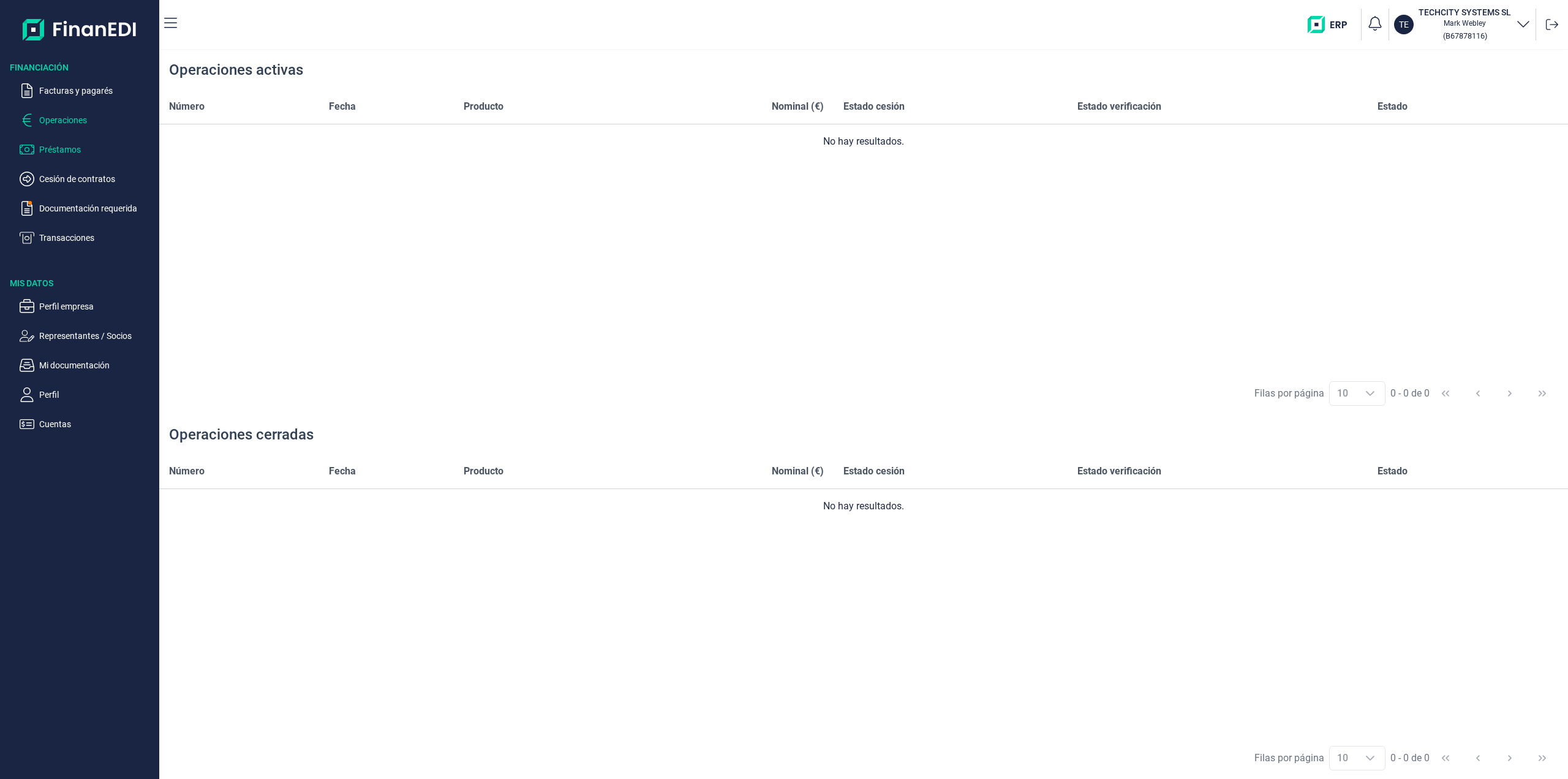
click at [58, 147] on p "Préstamos" at bounding box center [97, 149] width 115 height 15
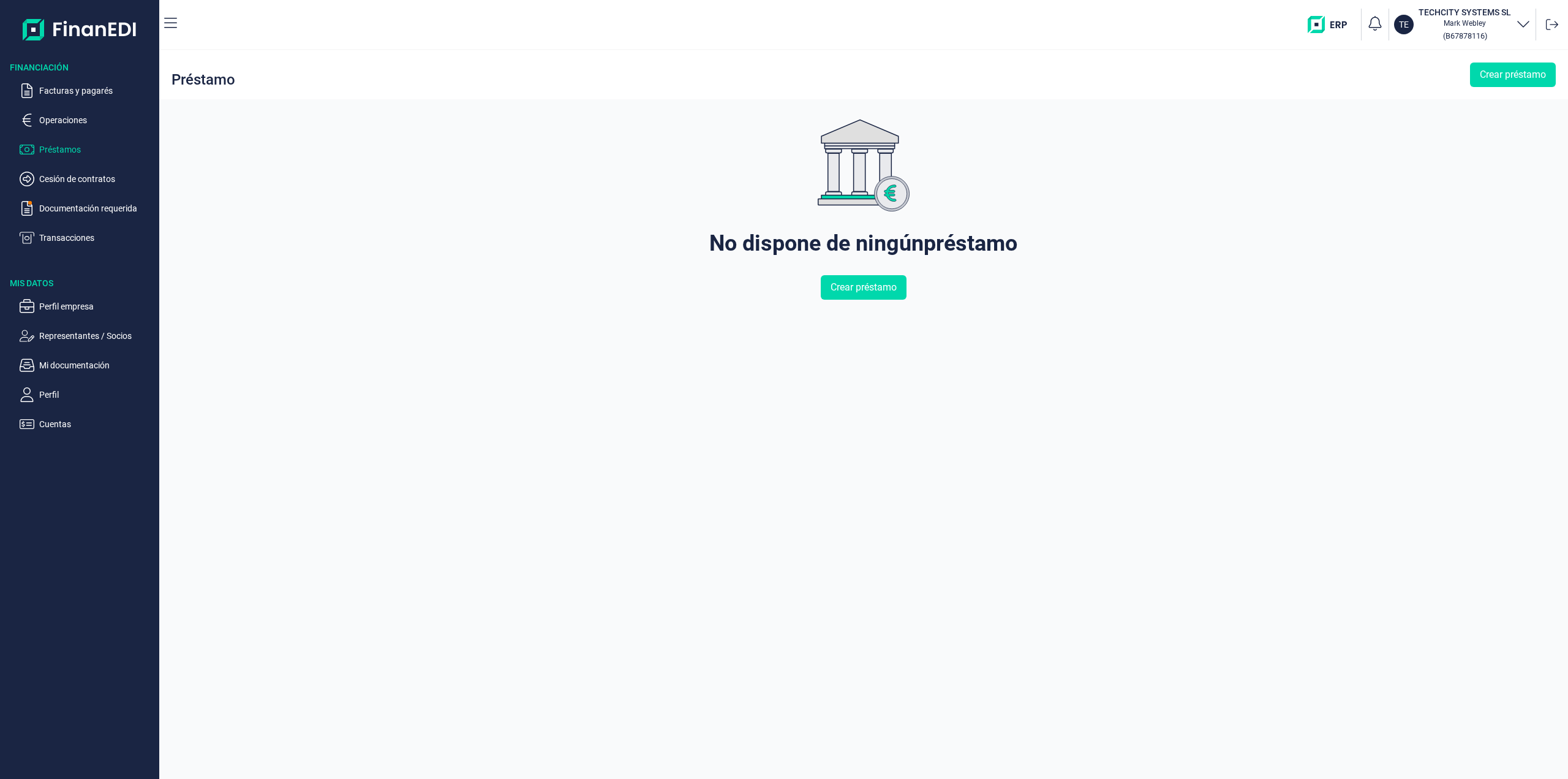
drag, startPoint x: 59, startPoint y: 179, endPoint x: 60, endPoint y: 190, distance: 11.0
click at [60, 178] on p "Cesión de contratos" at bounding box center [97, 179] width 115 height 15
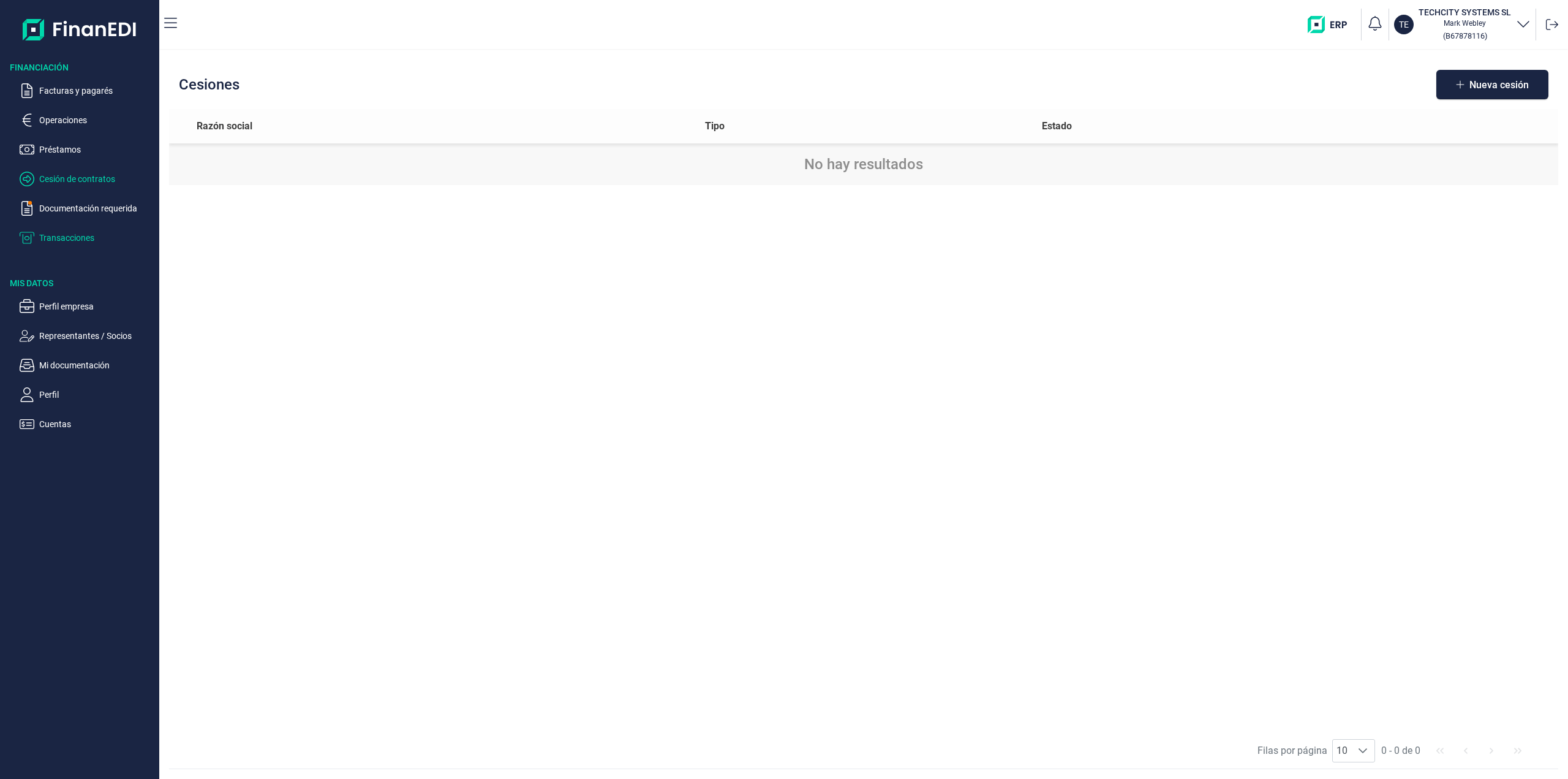
drag, startPoint x: 55, startPoint y: 238, endPoint x: 63, endPoint y: 211, distance: 28.2
click at [57, 238] on p "Transacciones" at bounding box center [97, 238] width 115 height 15
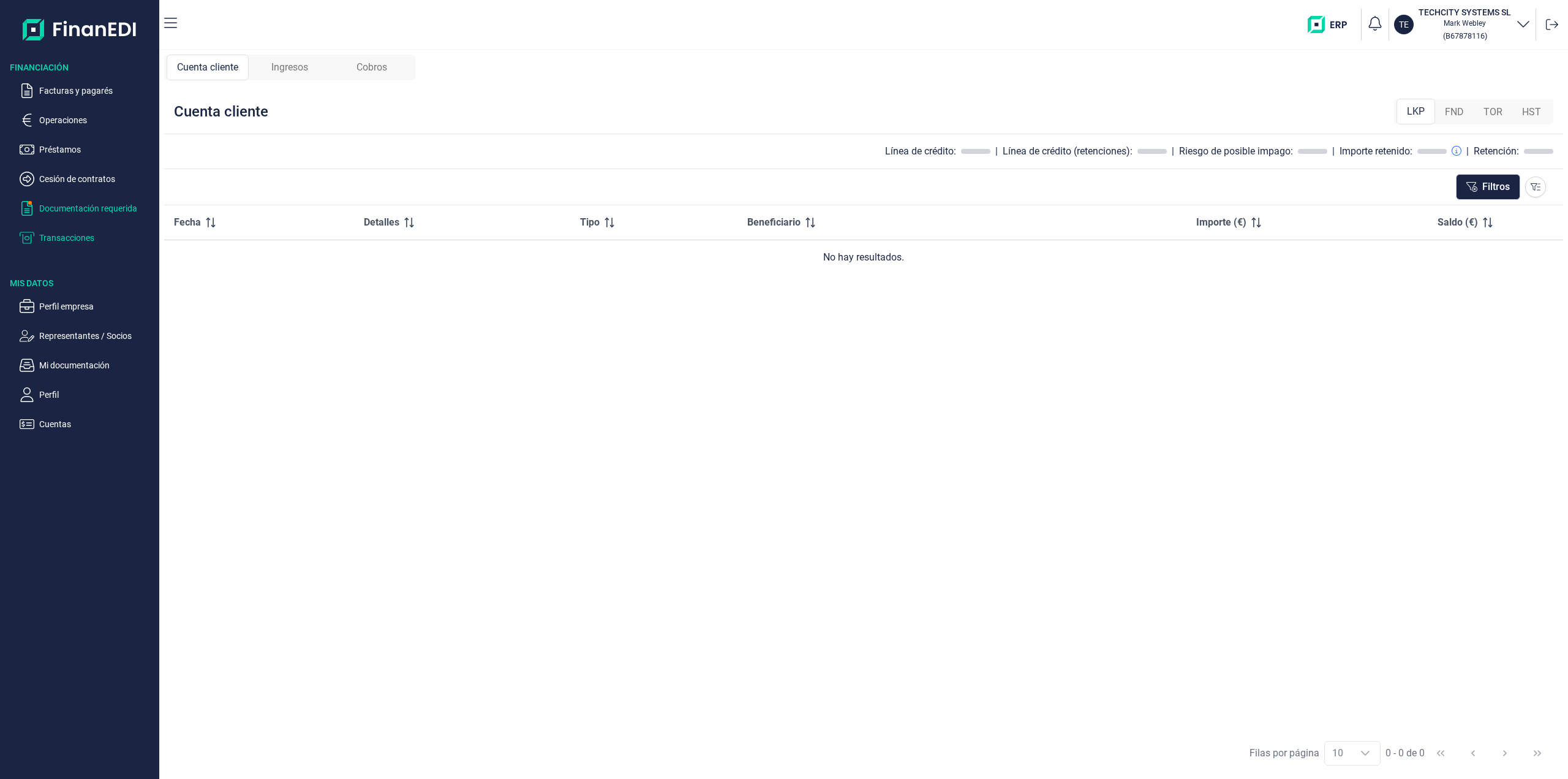
click at [63, 209] on p "Documentación requerida" at bounding box center [97, 208] width 115 height 15
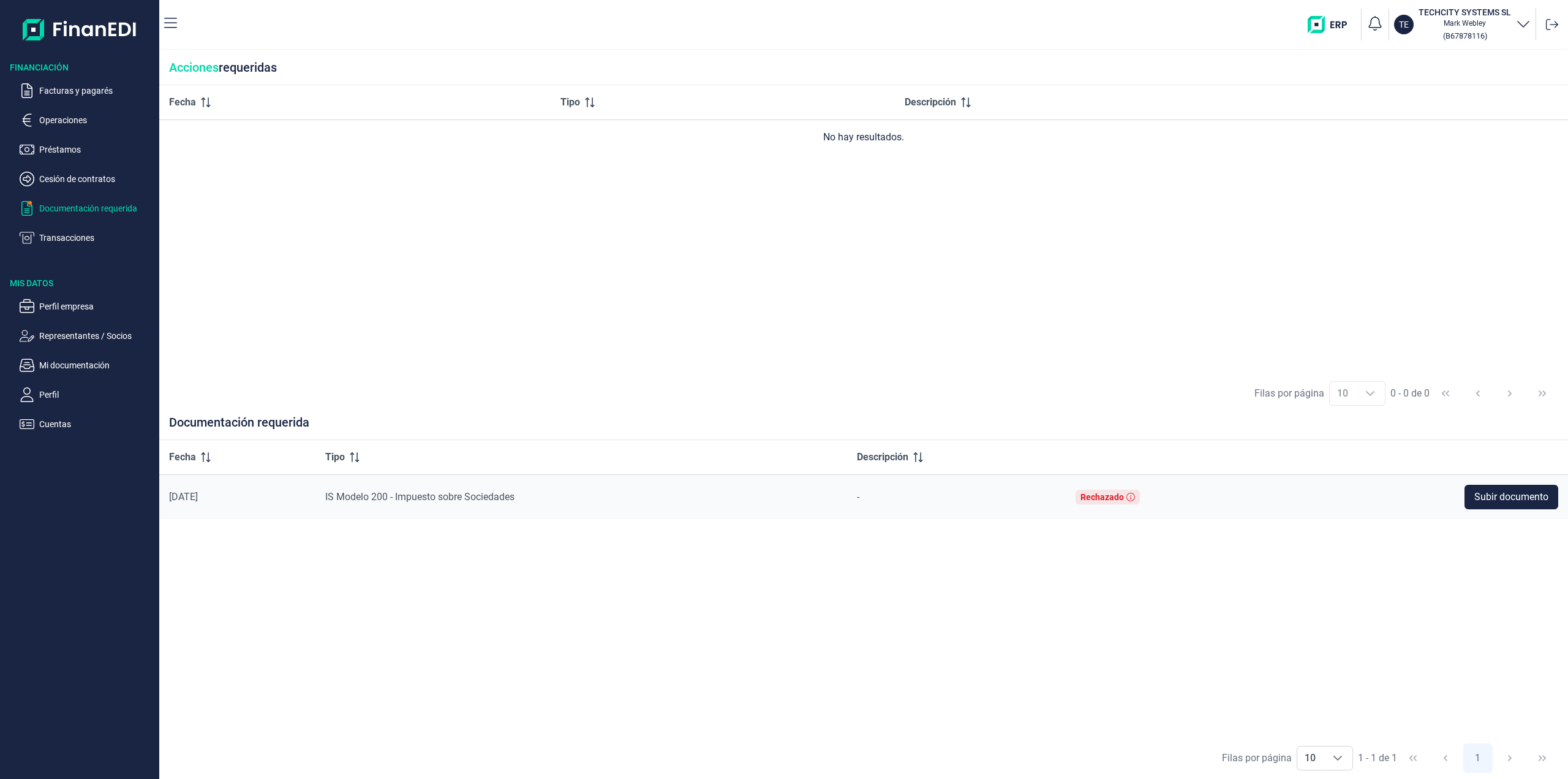
click at [1522, 26] on icon "button" at bounding box center [1523, 23] width 15 height 15
click at [1346, 24] on img "button" at bounding box center [1332, 24] width 49 height 17
click at [1489, 506] on button "Subir documento" at bounding box center [1512, 496] width 94 height 24
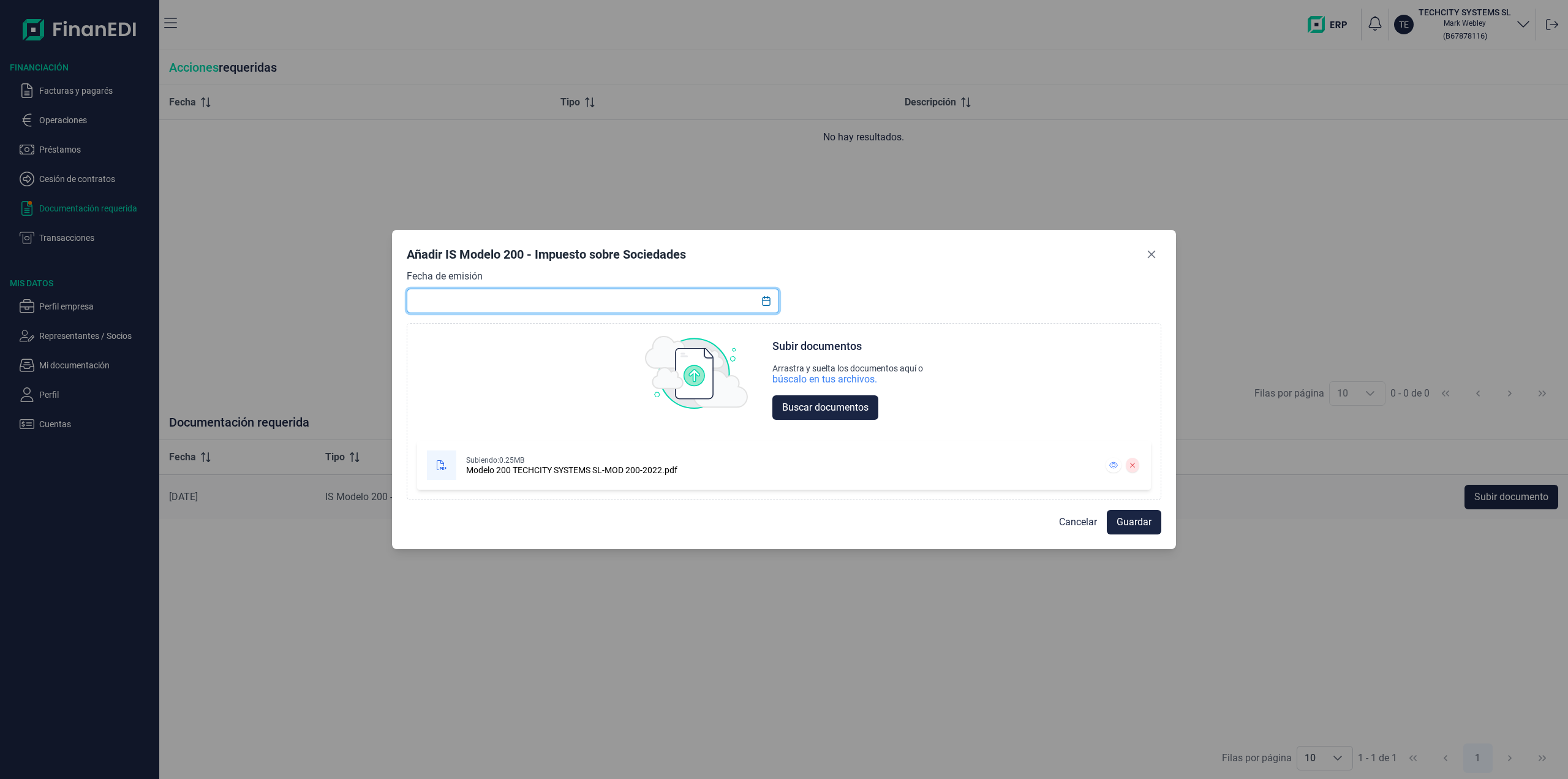
click at [521, 300] on input "text" at bounding box center [592, 300] width 372 height 24
type input "2024"
click at [1143, 521] on span "Guardar" at bounding box center [1134, 521] width 35 height 15
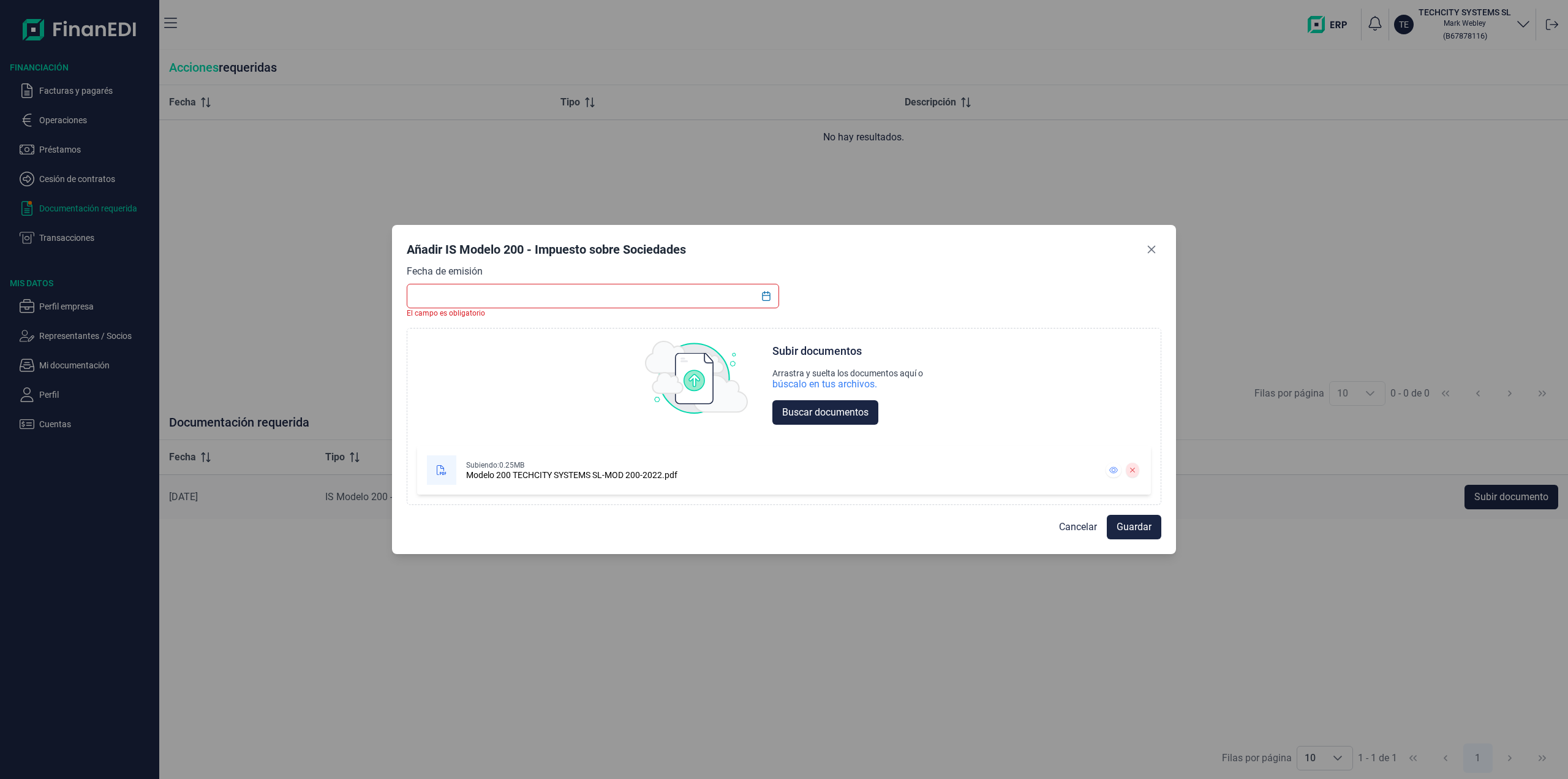
click at [683, 295] on input "text" at bounding box center [592, 296] width 372 height 24
paste input "14/10/2025"
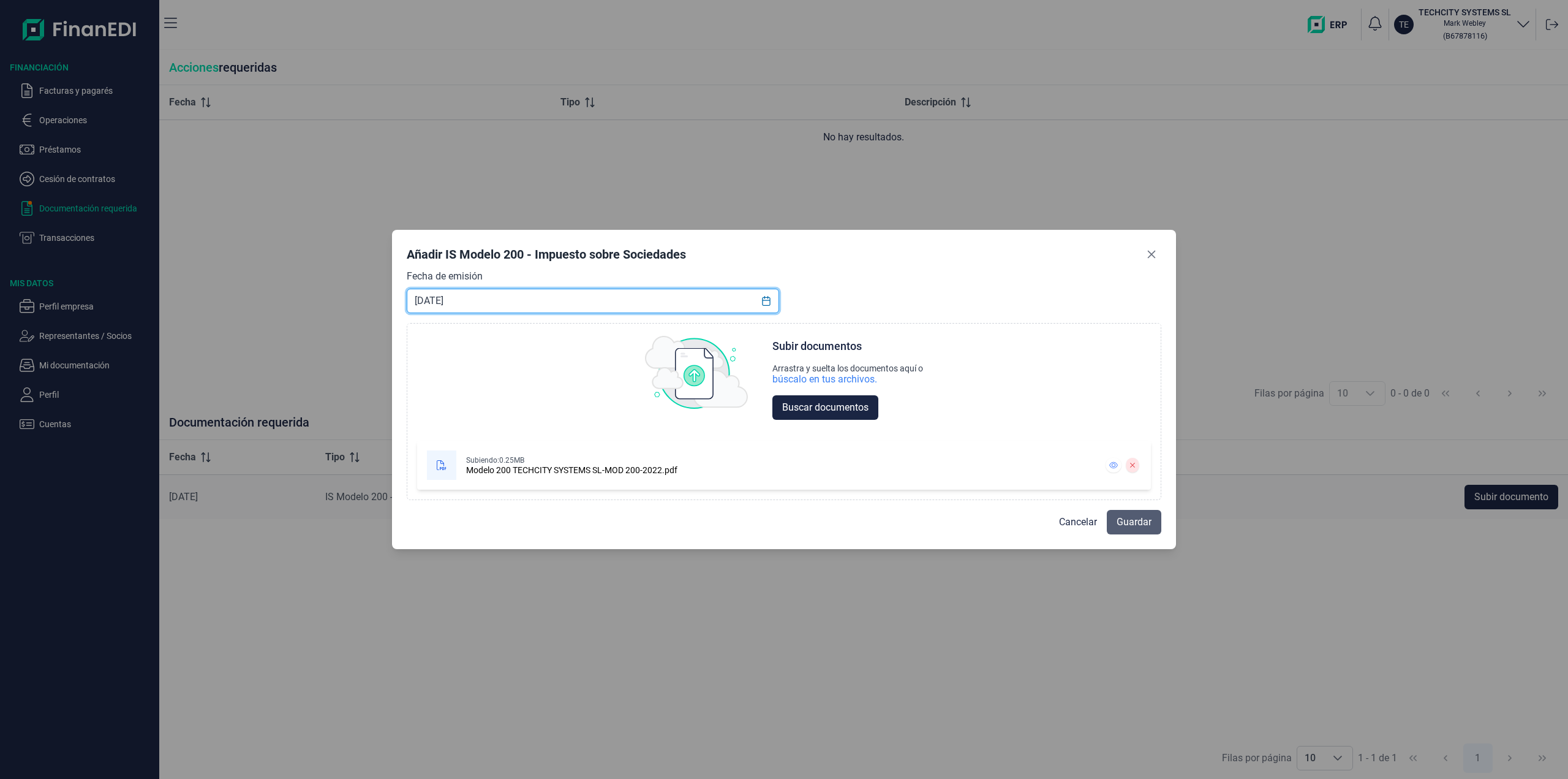
type input "14/10/2025"
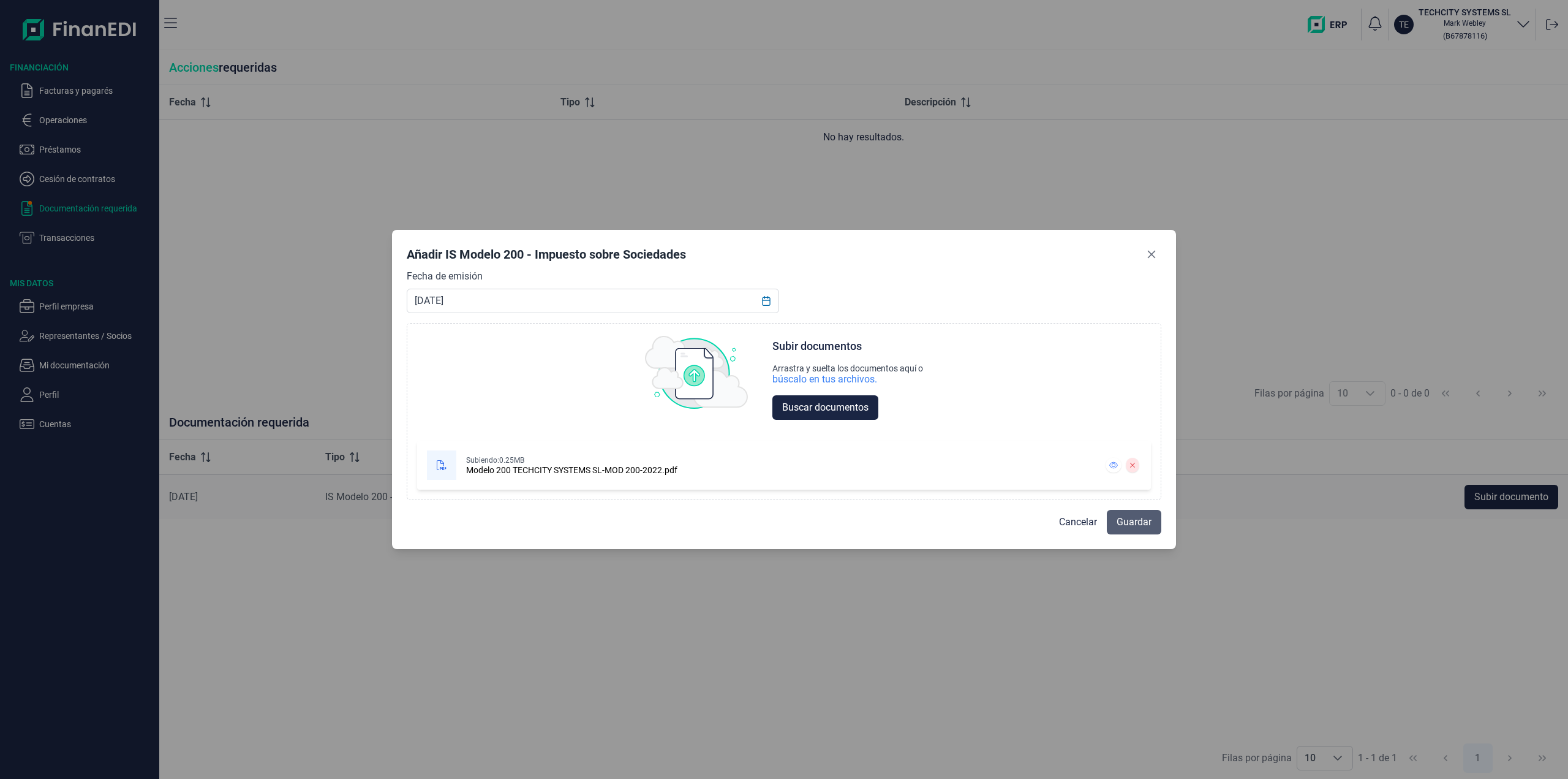
click at [1126, 528] on span "Guardar" at bounding box center [1134, 521] width 35 height 15
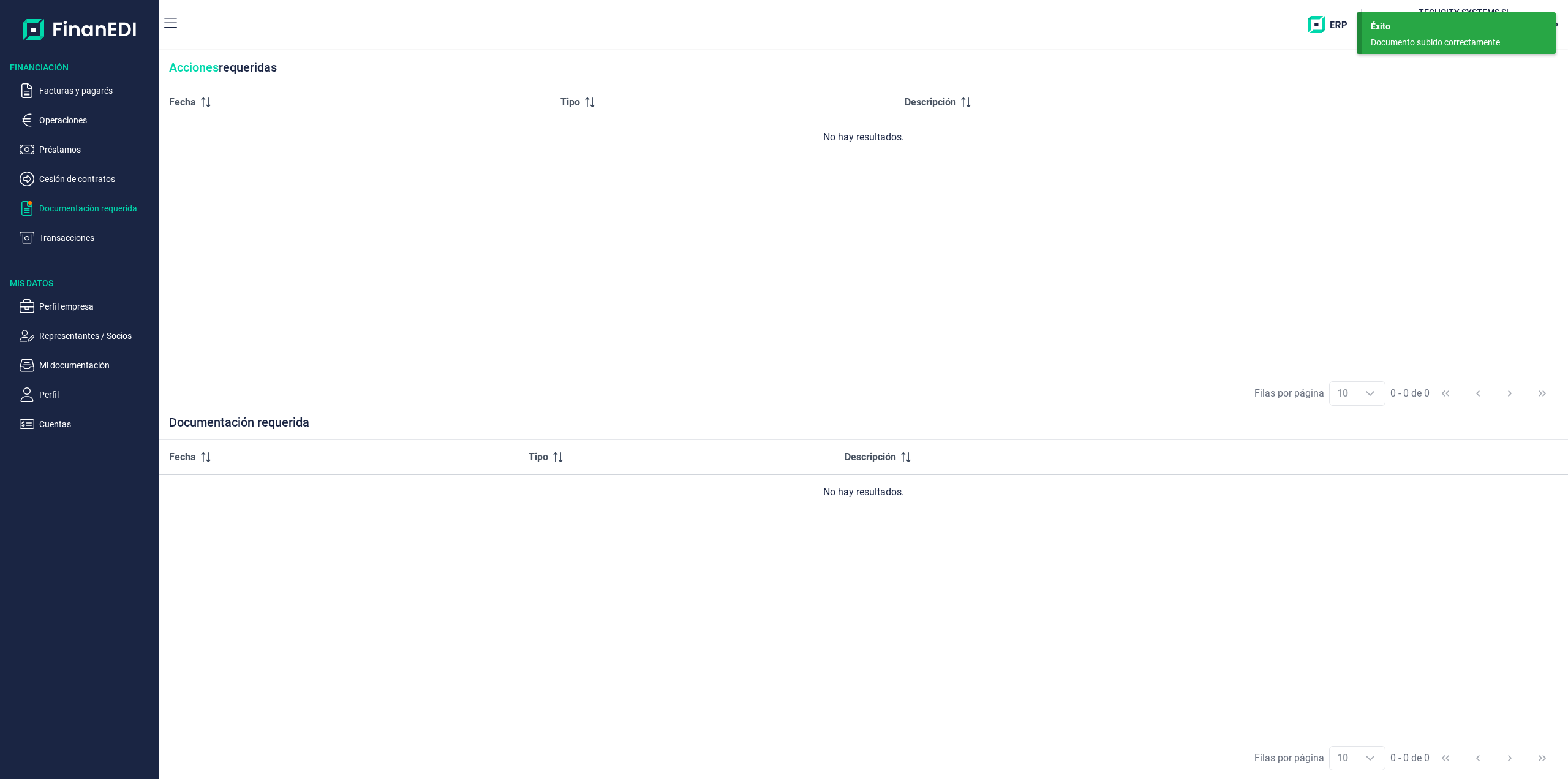
click at [374, 268] on div "Fecha Tipo Descripción No hay resultados." at bounding box center [864, 229] width 1409 height 288
drag, startPoint x: 862, startPoint y: 489, endPoint x: 902, endPoint y: 493, distance: 40.2
click at [902, 493] on div "No hay resultados." at bounding box center [863, 491] width 1389 height 15
drag, startPoint x: 601, startPoint y: 311, endPoint x: 280, endPoint y: 160, distance: 354.7
click at [601, 311] on div "Fecha Tipo Descripción No hay resultados." at bounding box center [864, 229] width 1409 height 288
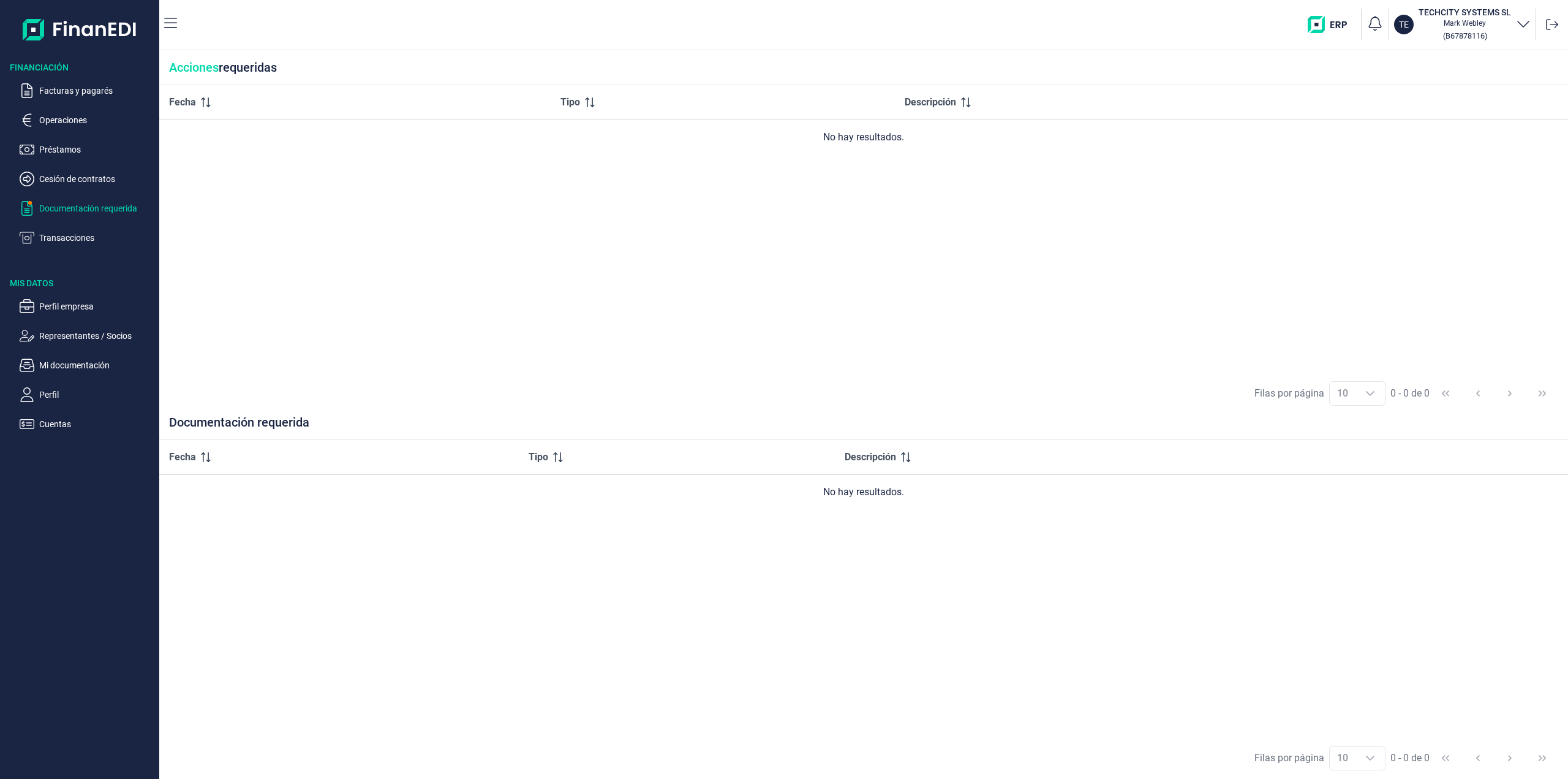
click at [603, 242] on div "Fecha Tipo Descripción No hay resultados." at bounding box center [864, 229] width 1409 height 288
